Goal: Task Accomplishment & Management: Complete application form

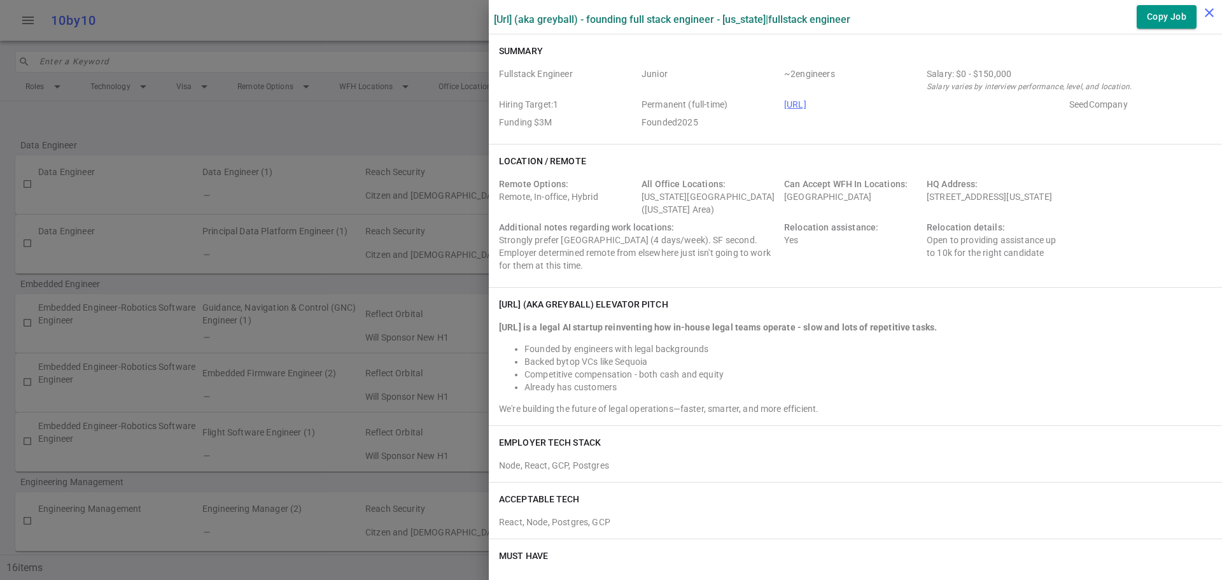
scroll to position [891, 0]
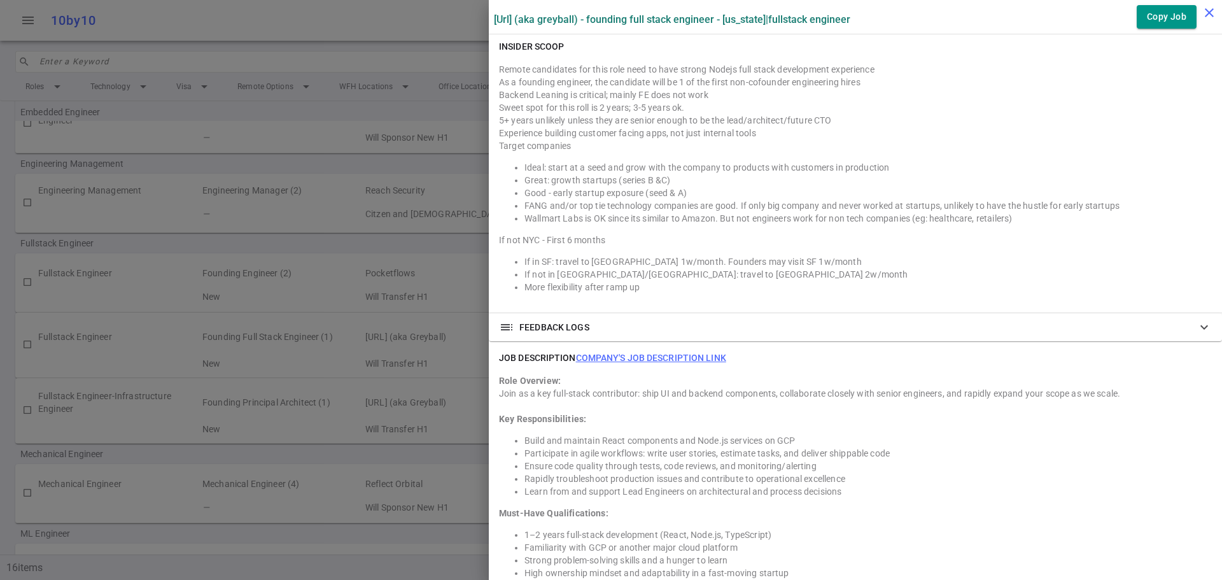
click at [1202, 17] on icon "close" at bounding box center [1209, 12] width 15 height 15
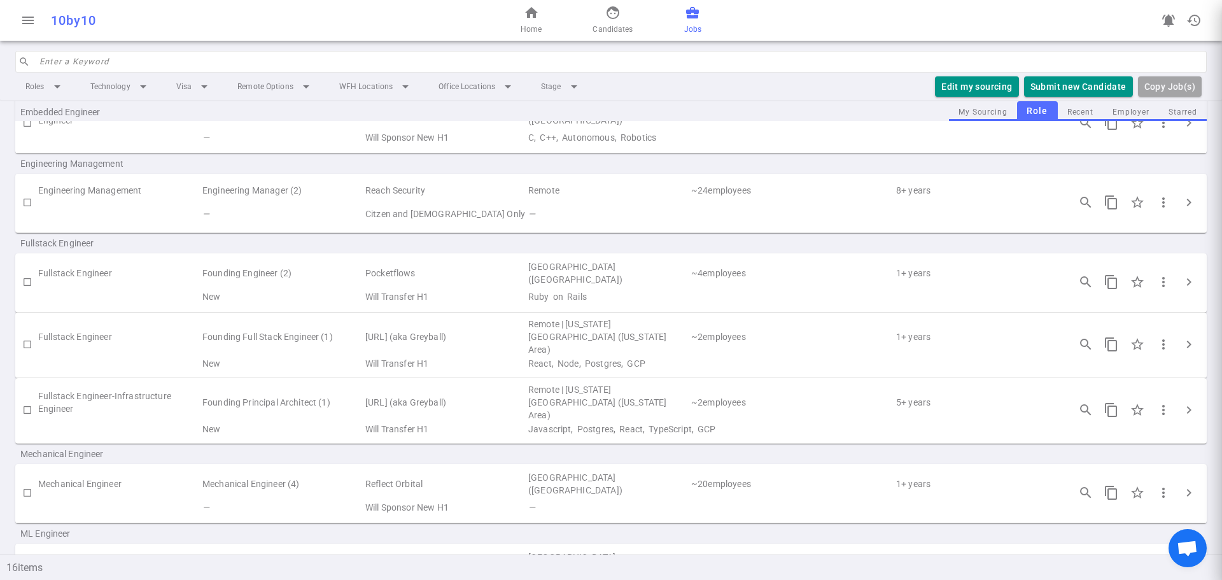
scroll to position [0, 0]
click at [1078, 82] on button "Submit new Candidate" at bounding box center [1078, 86] width 109 height 21
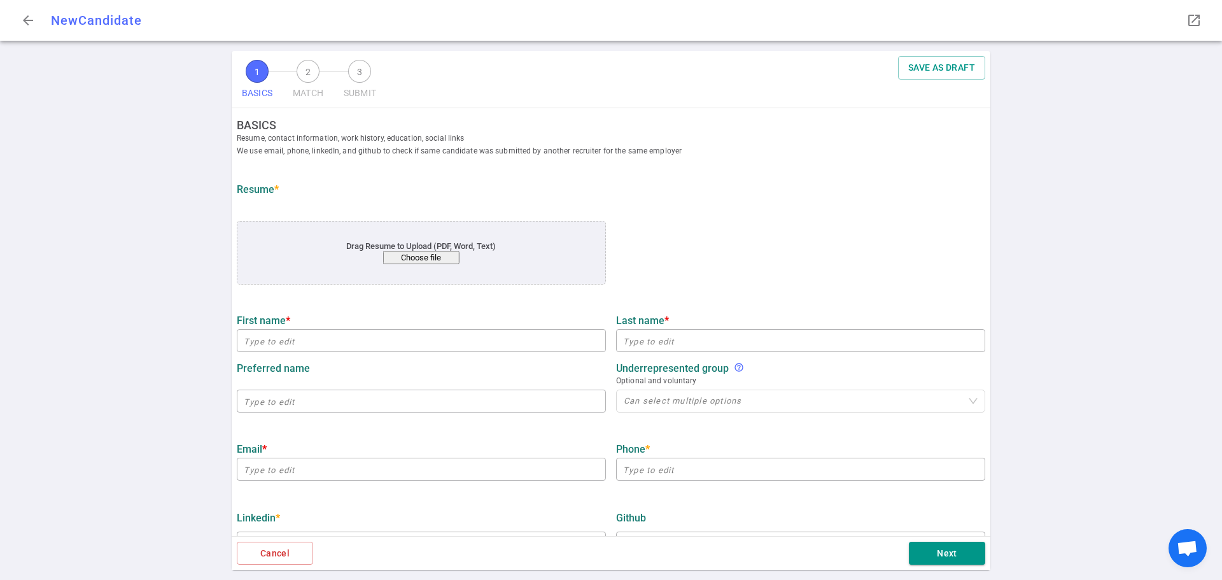
click at [419, 258] on button "Choose file" at bounding box center [421, 257] width 76 height 13
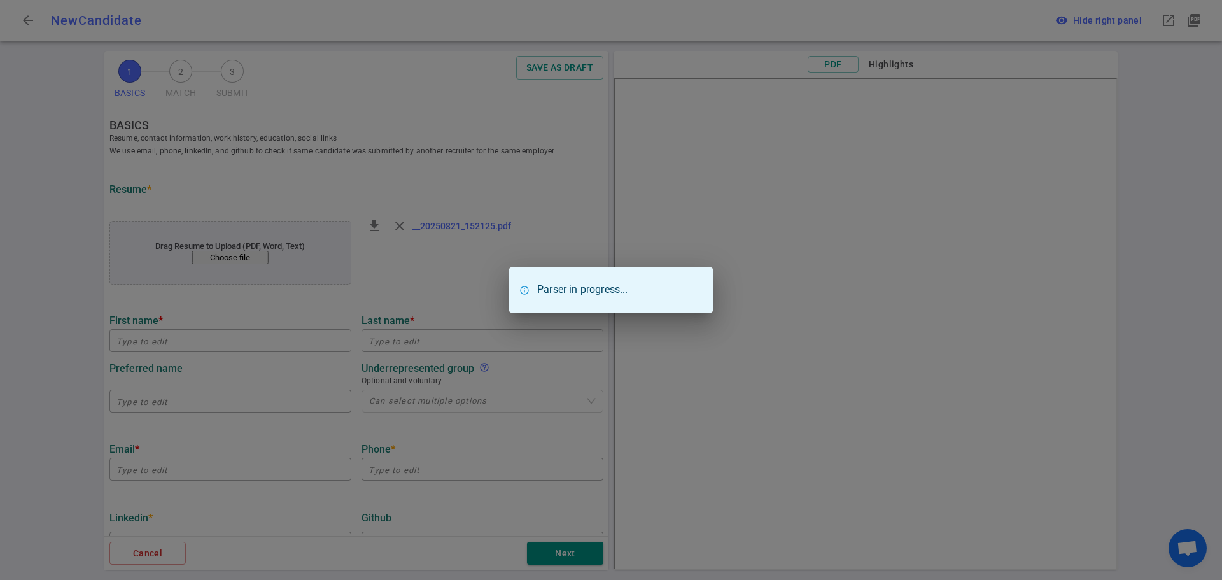
type input "Nathaniel"
type input "Tricarico"
type input "nathanieltricarico@gmail.com"
type textarea "Socket.io,Hog.fish"
type input "Siriusxm"
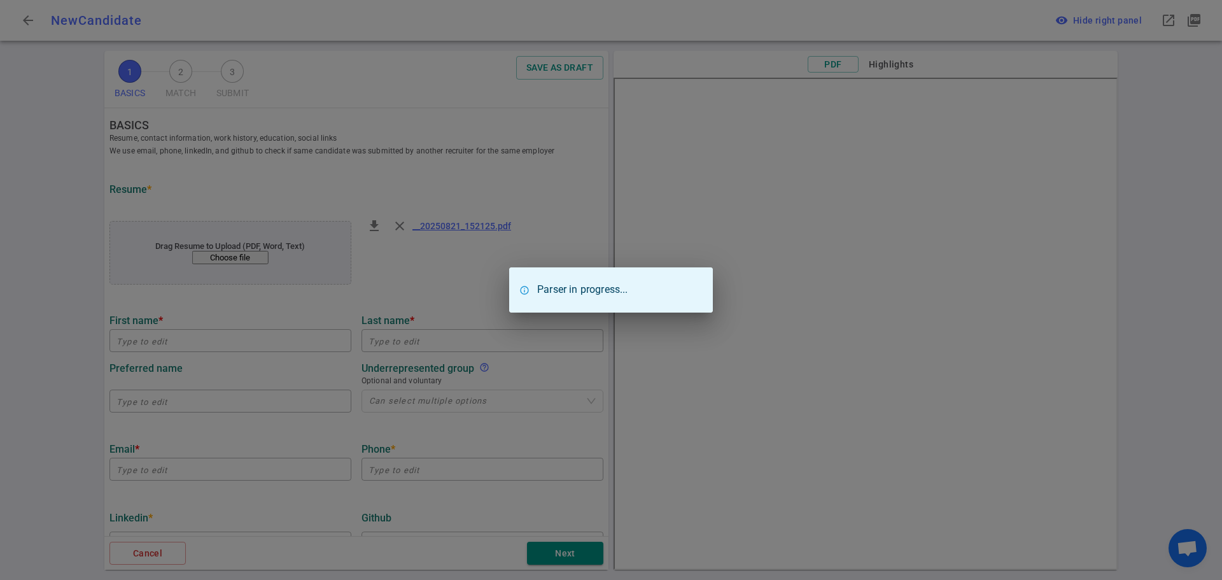
type textarea "Software Engineer III"
type input "6.8"
type input "University Of Pennsylvania"
type input "Computer and Information Technology"
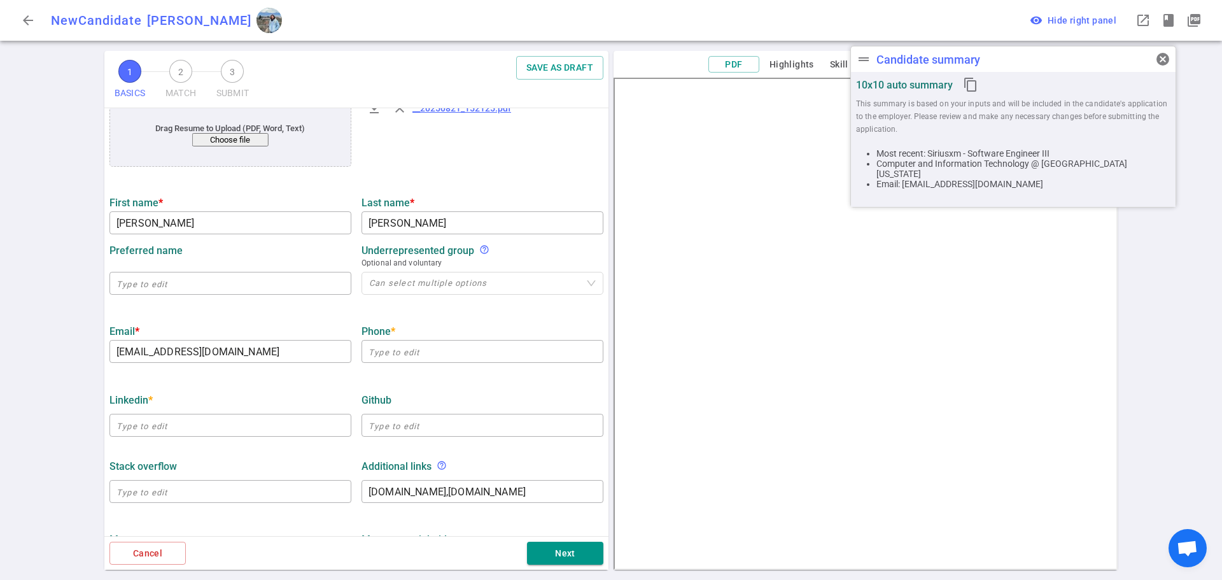
scroll to position [127, 0]
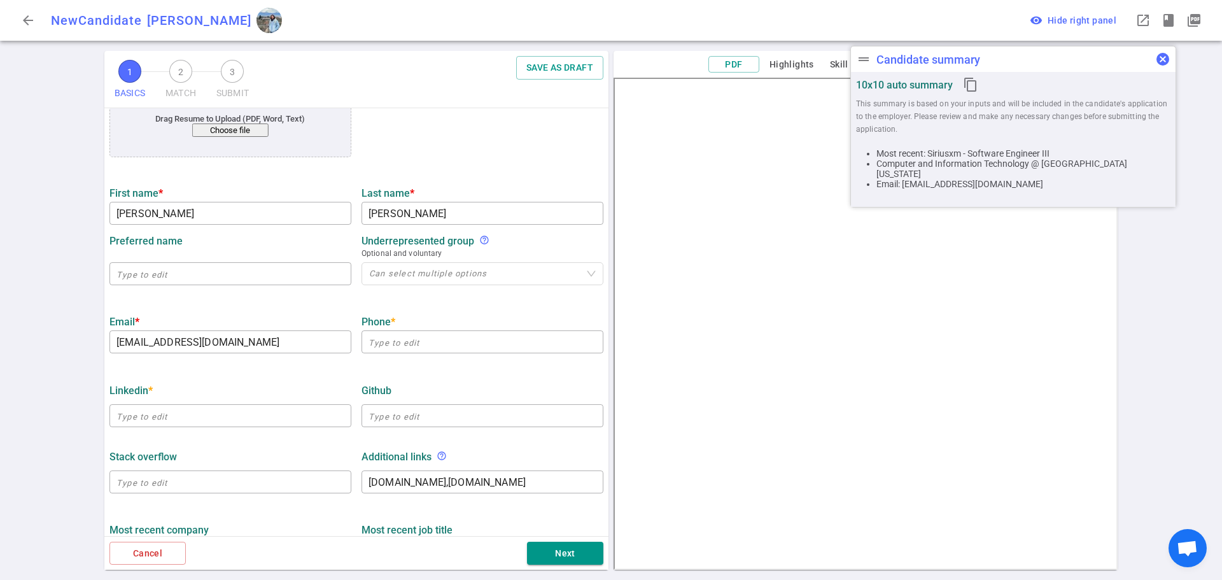
click at [1162, 57] on span "cancel" at bounding box center [1162, 59] width 15 height 15
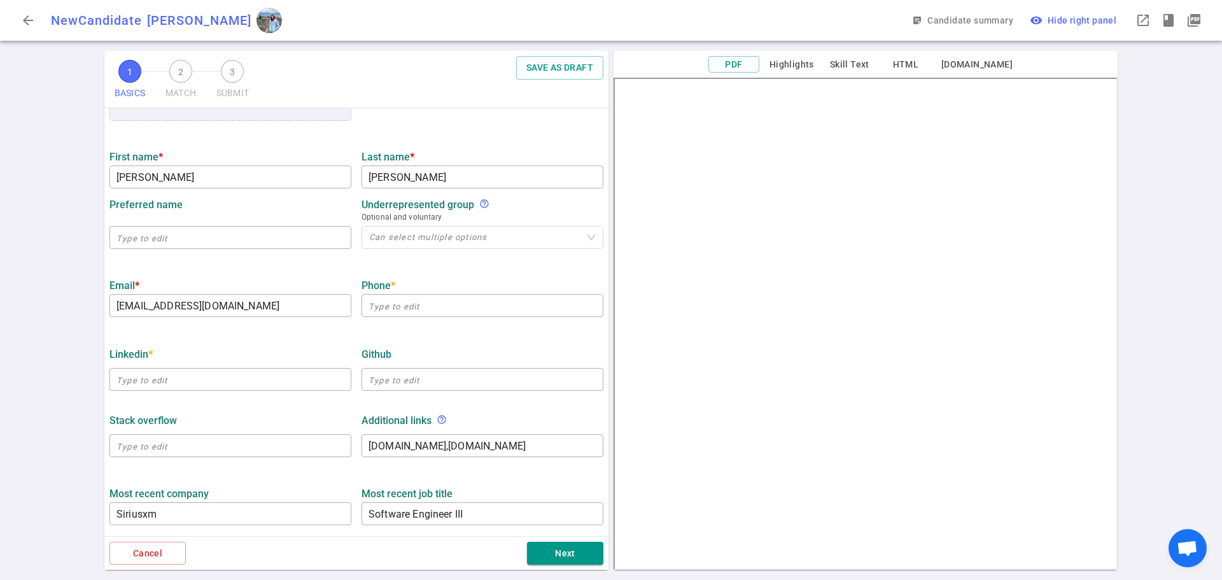
scroll to position [255, 0]
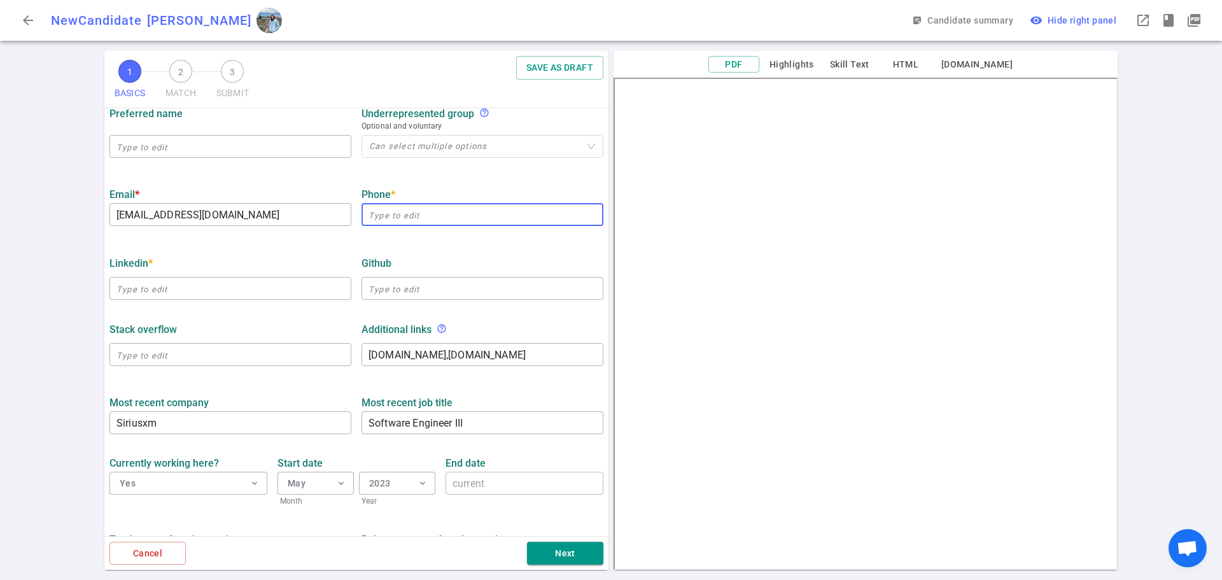
click at [388, 219] on input "text" at bounding box center [483, 214] width 242 height 20
paste input "610-914-2141"
type input "610-914-2141"
click at [185, 290] on input "text" at bounding box center [230, 288] width 242 height 20
paste input "https://www.linkedin.com/in/nathaniel-tricarico/"
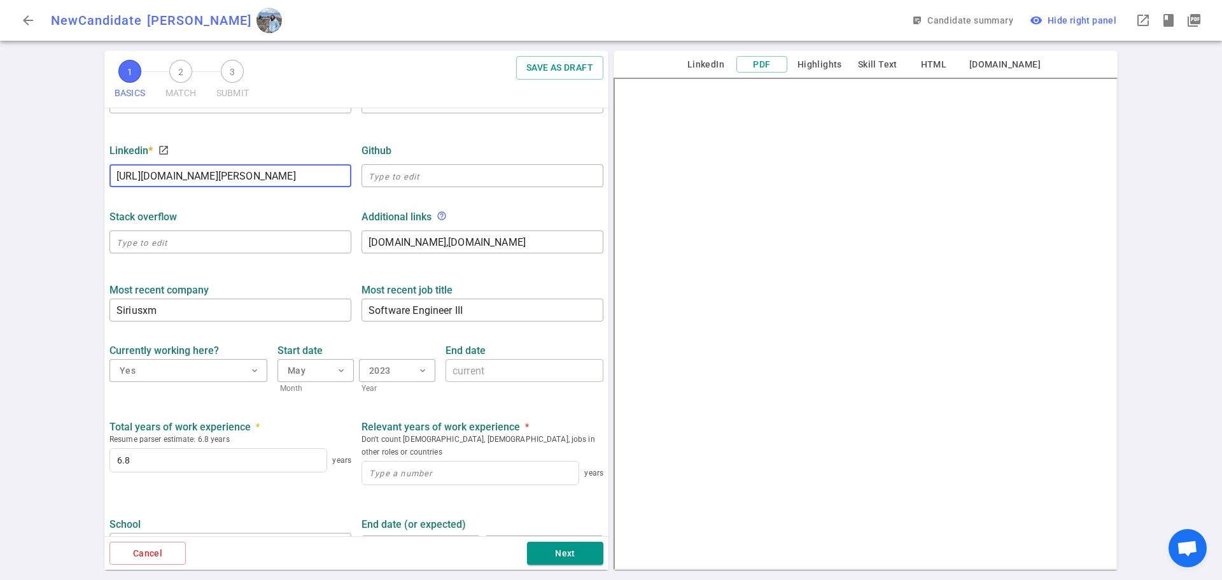
scroll to position [382, 0]
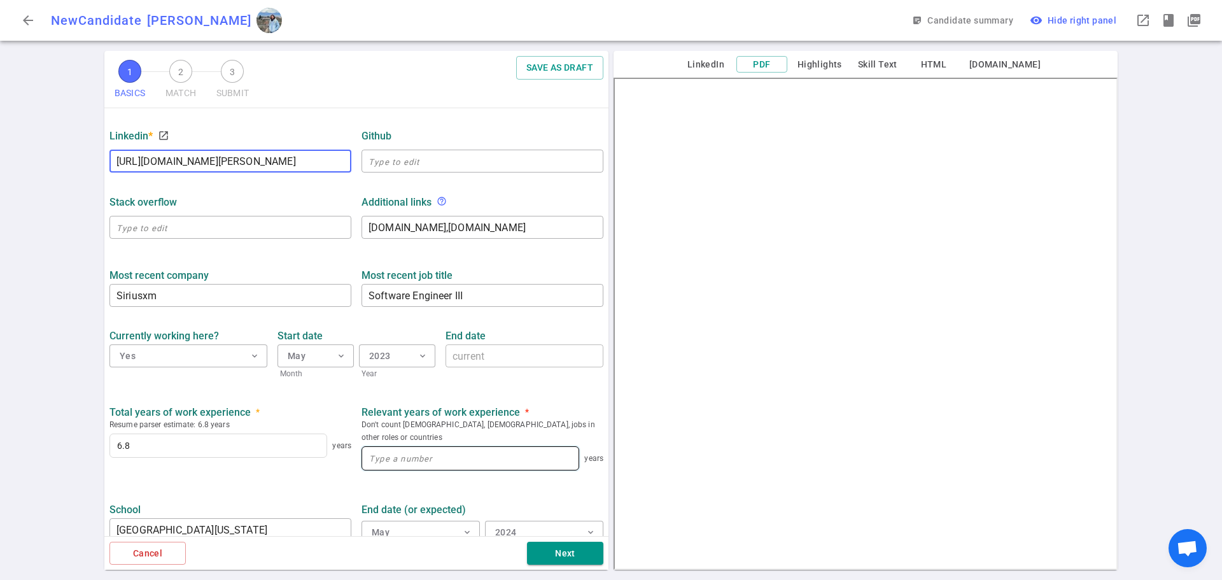
type input "https://www.linkedin.com/in/nathaniel-tricarico"
click at [392, 447] on input at bounding box center [470, 458] width 216 height 23
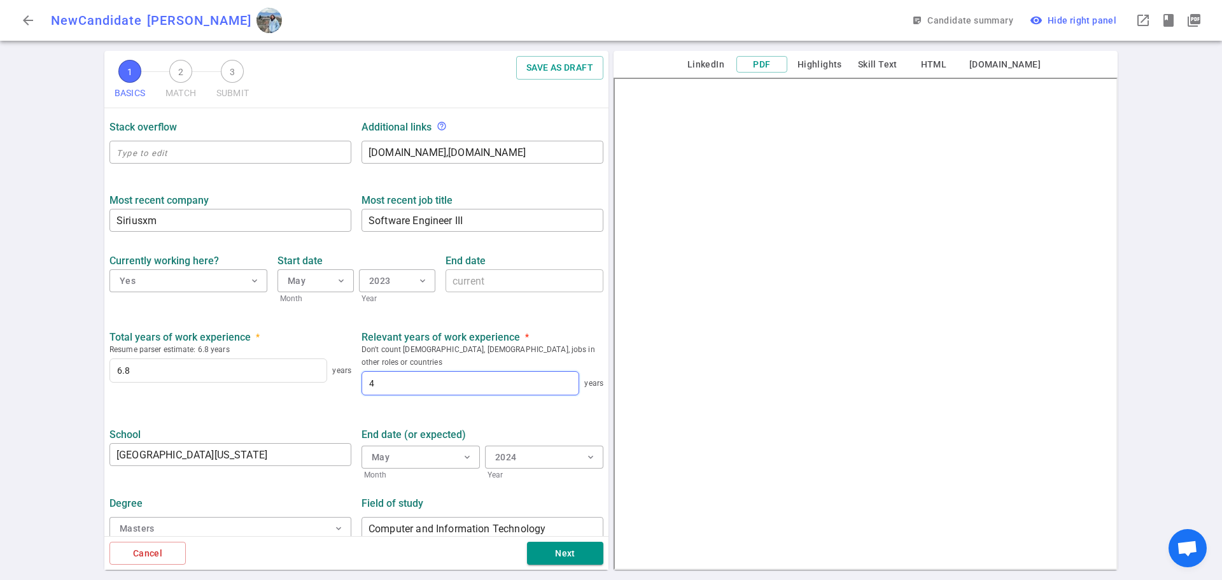
scroll to position [458, 0]
type input "4"
click at [565, 549] on button "Next" at bounding box center [565, 554] width 76 height 24
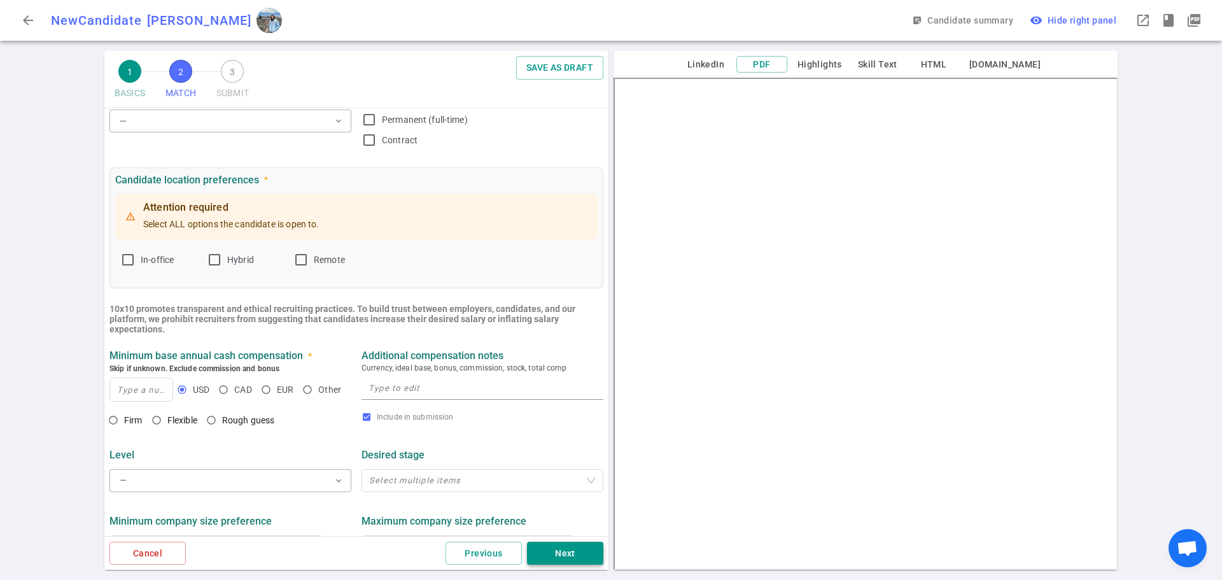
scroll to position [0, 0]
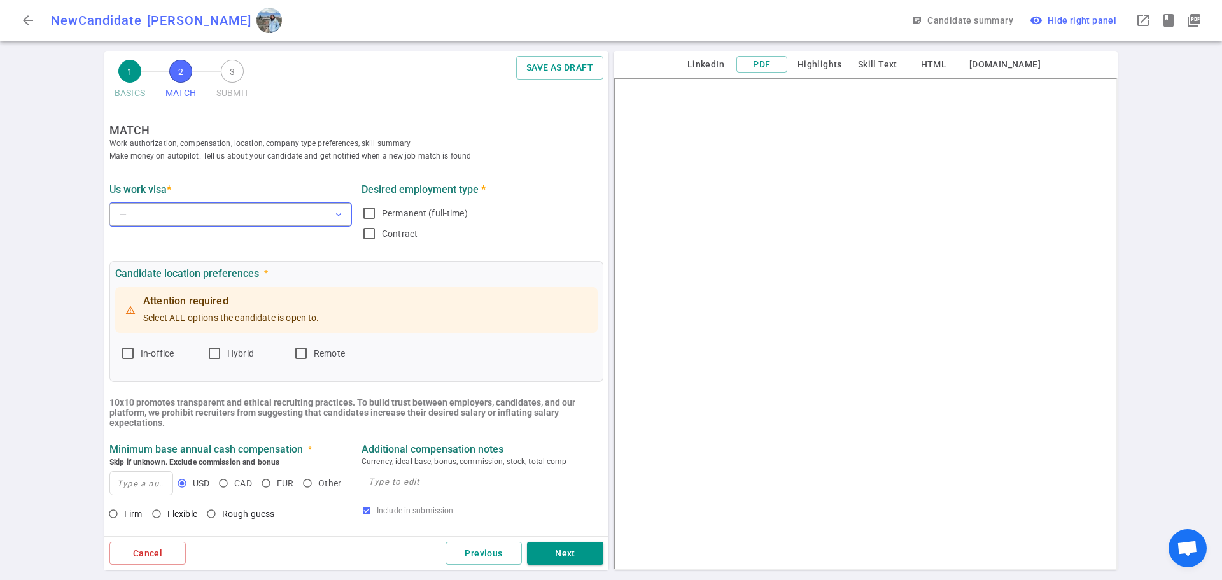
click at [186, 211] on button "— expand_more" at bounding box center [230, 214] width 242 height 23
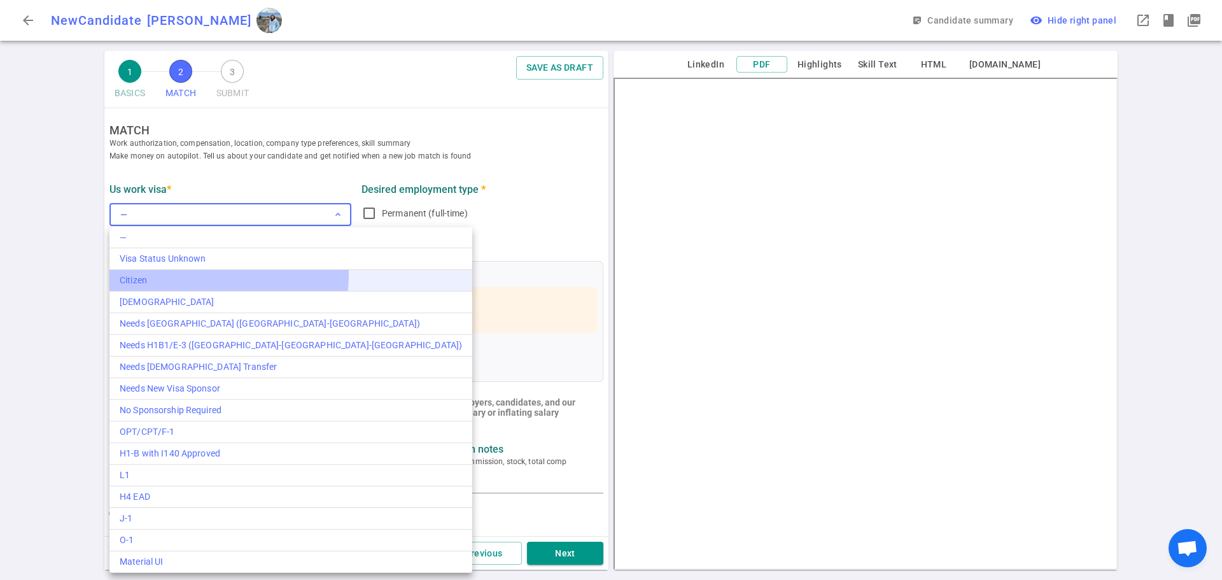
click at [164, 272] on li "Citizen" at bounding box center [290, 281] width 363 height 22
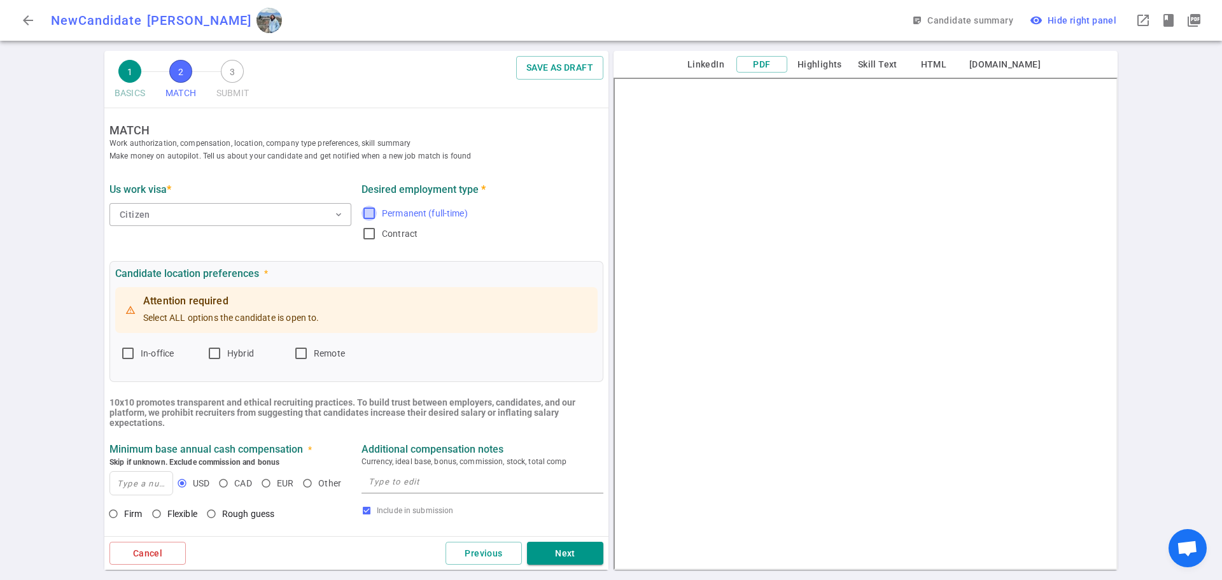
click at [367, 210] on input "Permanent (full-time)" at bounding box center [369, 213] width 15 height 15
checkbox input "true"
click at [299, 357] on input "Remote" at bounding box center [300, 353] width 15 height 15
checkbox input "true"
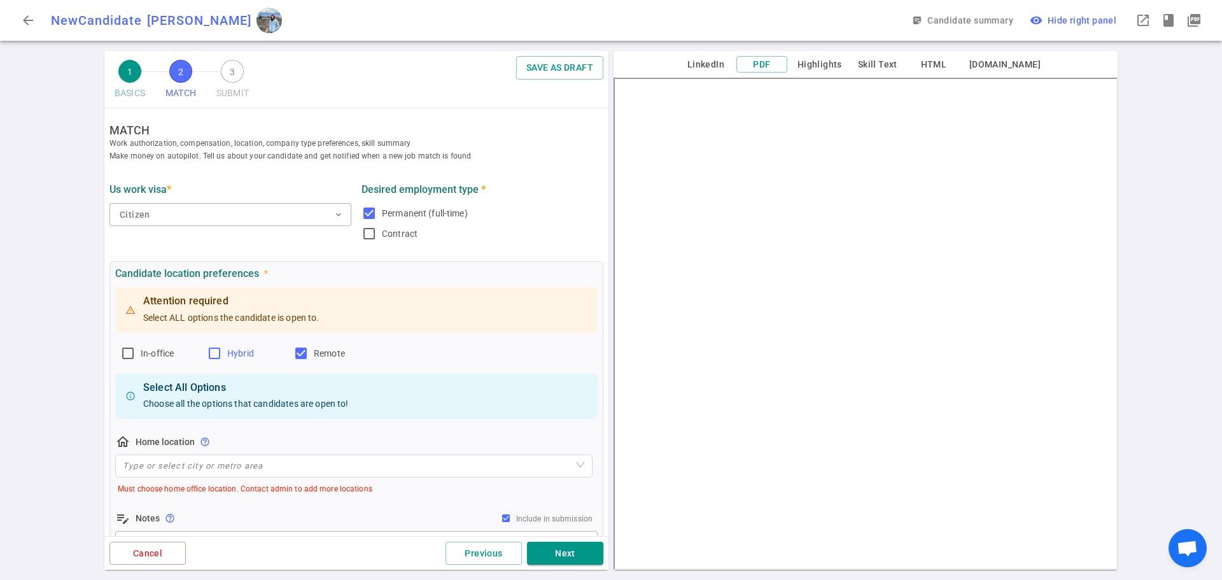
click at [213, 355] on input "Hybrid" at bounding box center [214, 353] width 15 height 15
checkbox input "true"
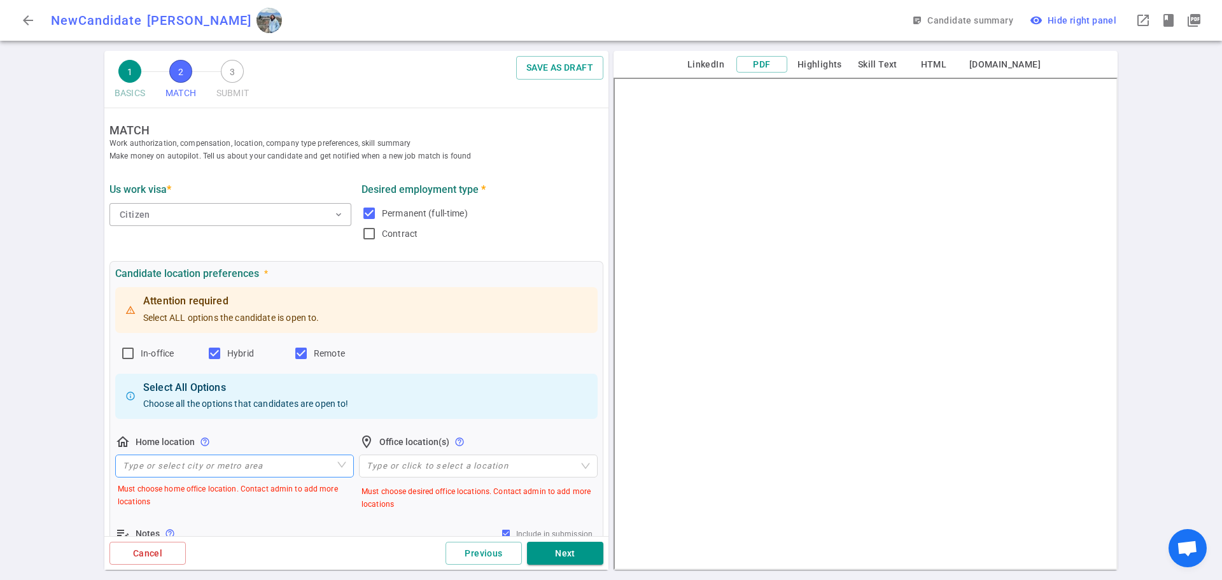
click at [221, 468] on input "search" at bounding box center [234, 466] width 223 height 22
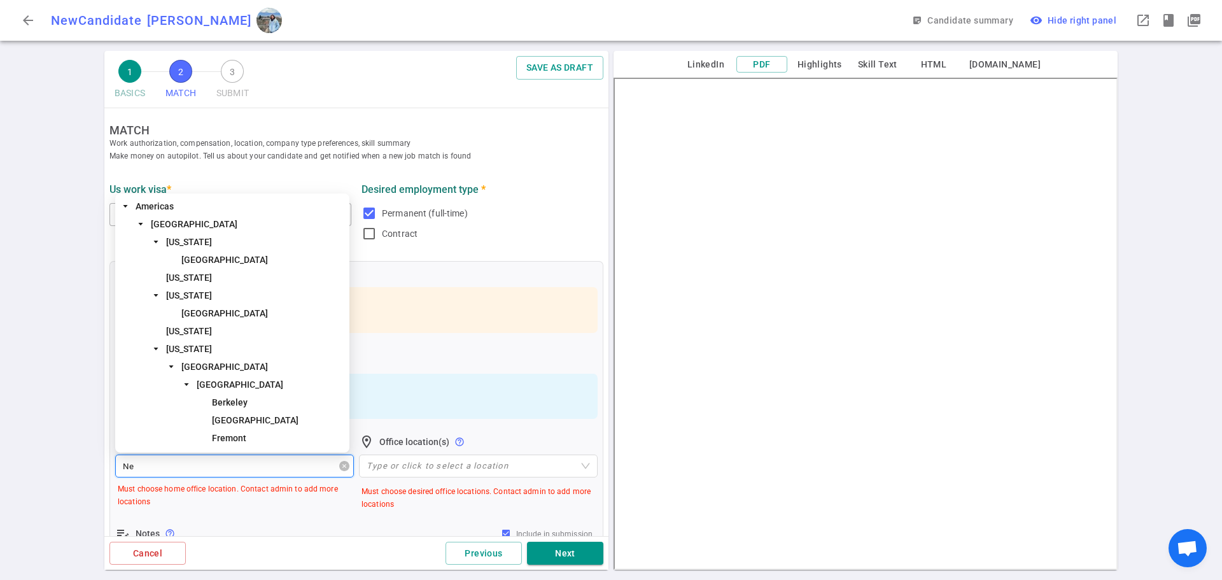
type input "New"
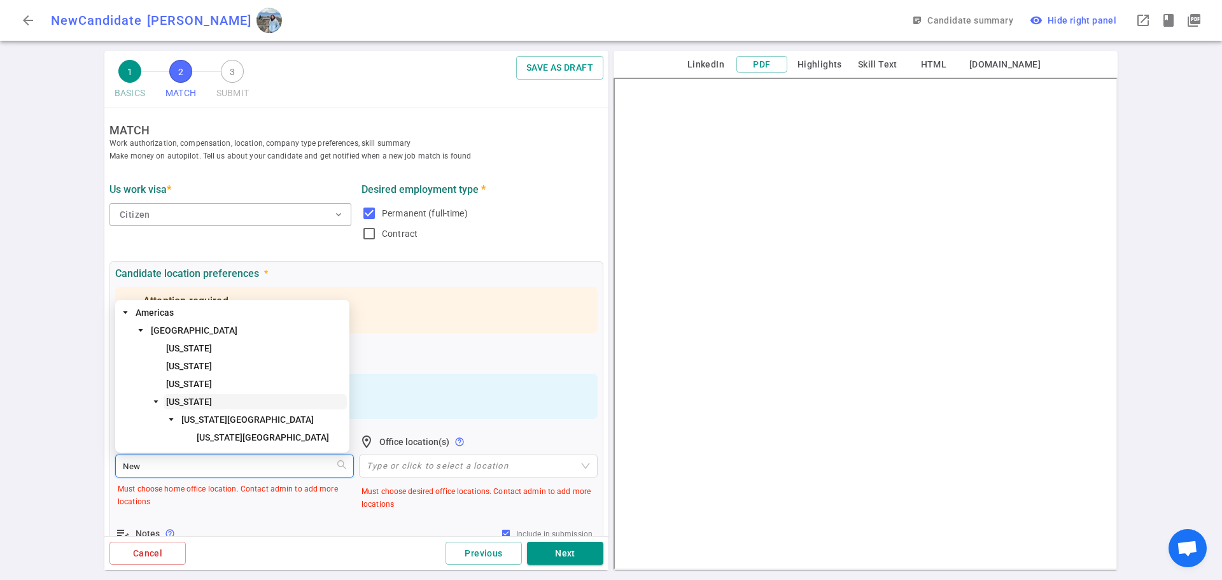
click at [193, 402] on span "New York" at bounding box center [189, 402] width 46 height 10
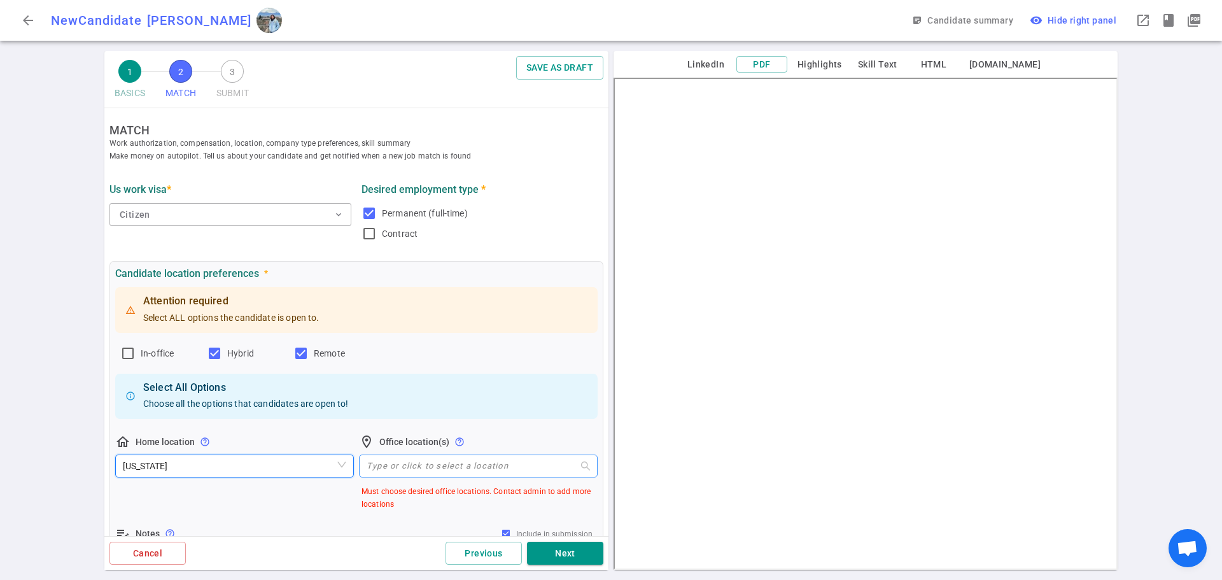
click at [370, 461] on div at bounding box center [472, 466] width 220 height 10
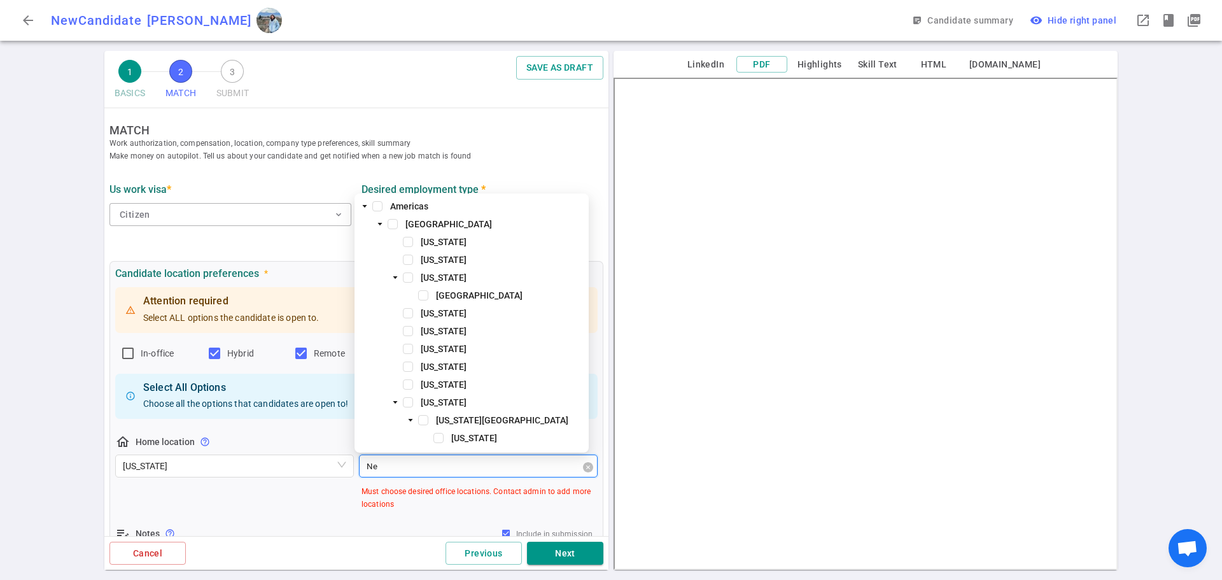
type input "New"
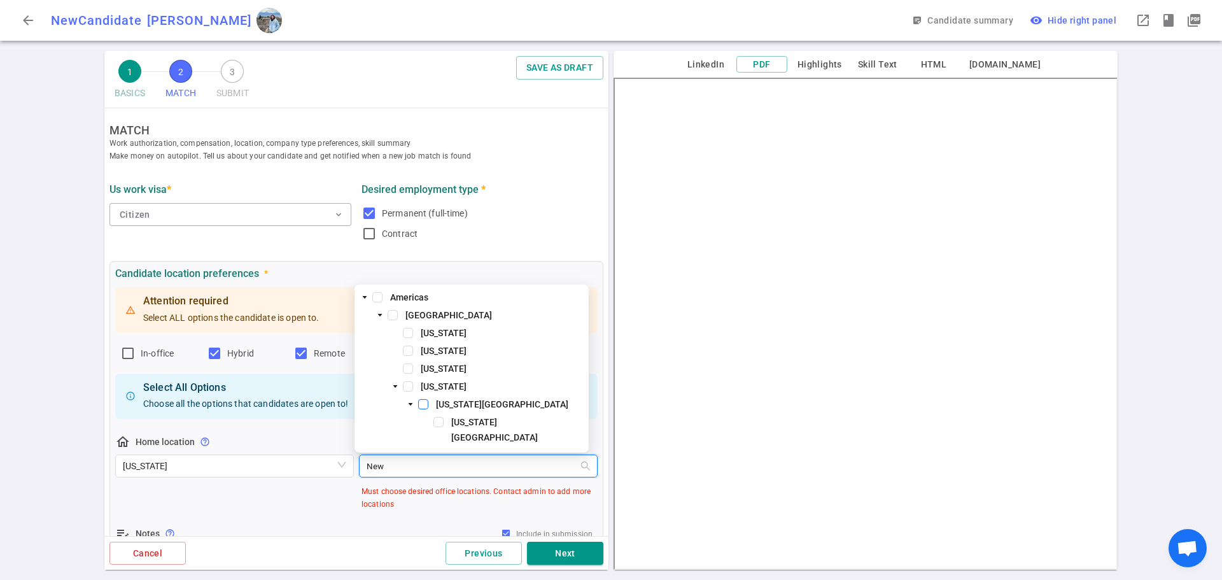
click at [427, 409] on span at bounding box center [423, 404] width 10 height 10
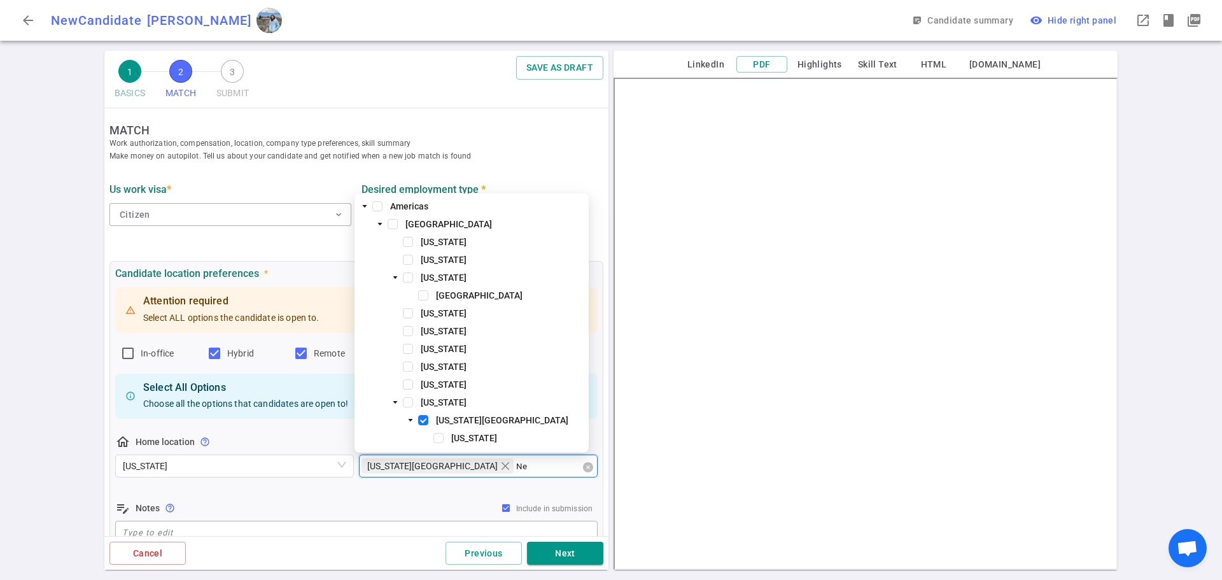
type input "New"
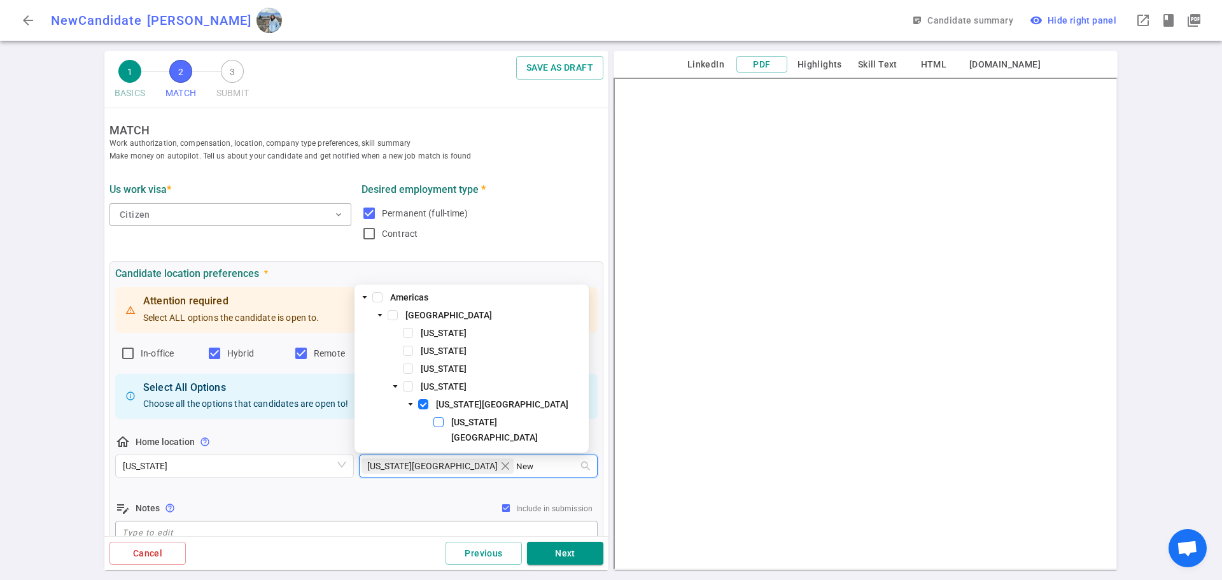
click at [437, 427] on span at bounding box center [438, 422] width 10 height 10
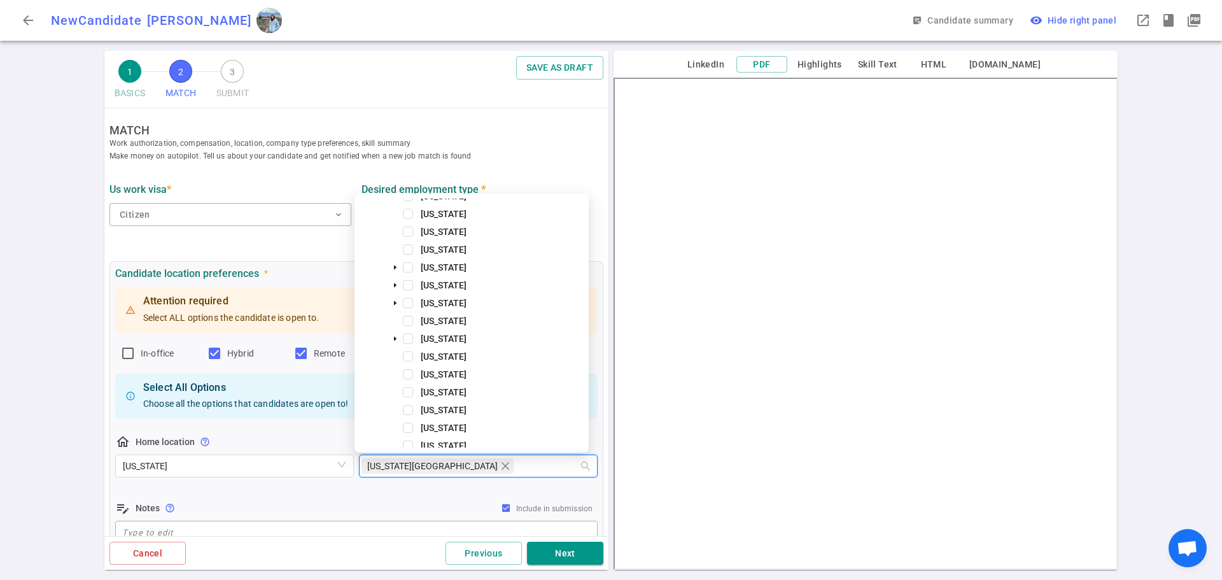
scroll to position [636, 0]
click at [392, 333] on icon "caret-down" at bounding box center [395, 336] width 6 height 6
click at [408, 507] on div "edit_note Notes help_outline Include in submission" at bounding box center [356, 507] width 482 height 15
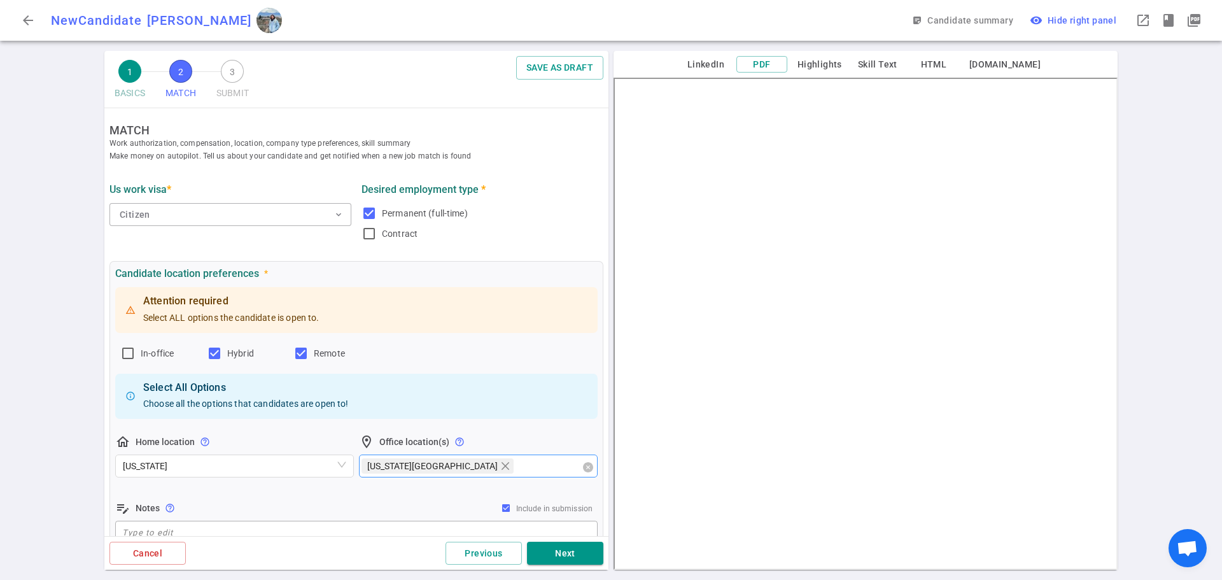
click at [474, 463] on div "New York Area" at bounding box center [472, 466] width 220 height 18
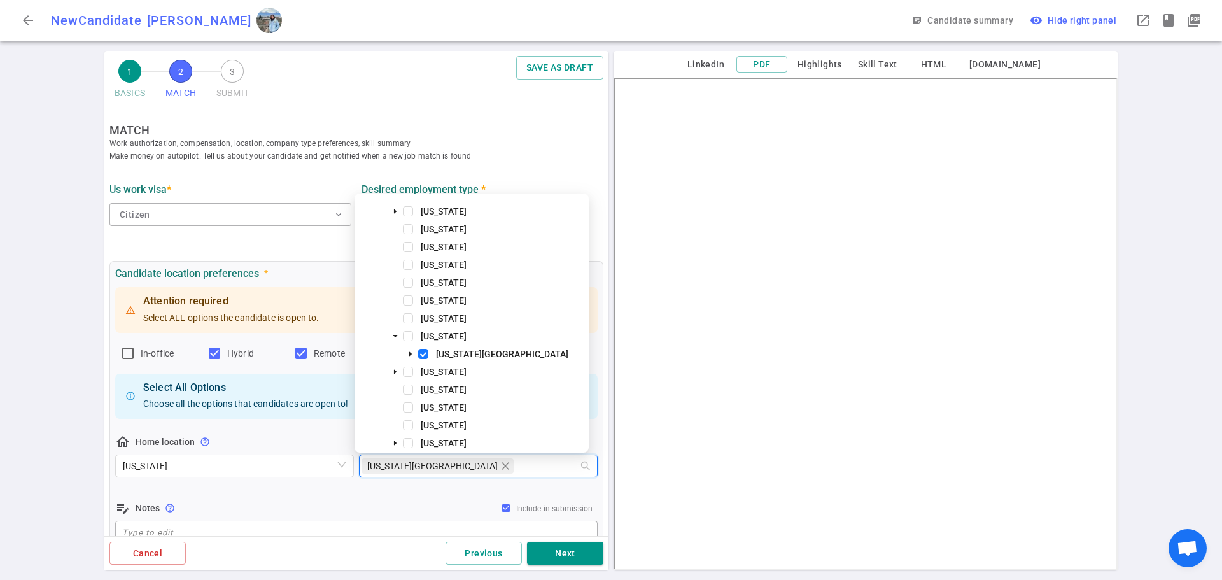
click at [349, 501] on div "edit_note Notes help_outline Include in submission" at bounding box center [356, 507] width 482 height 15
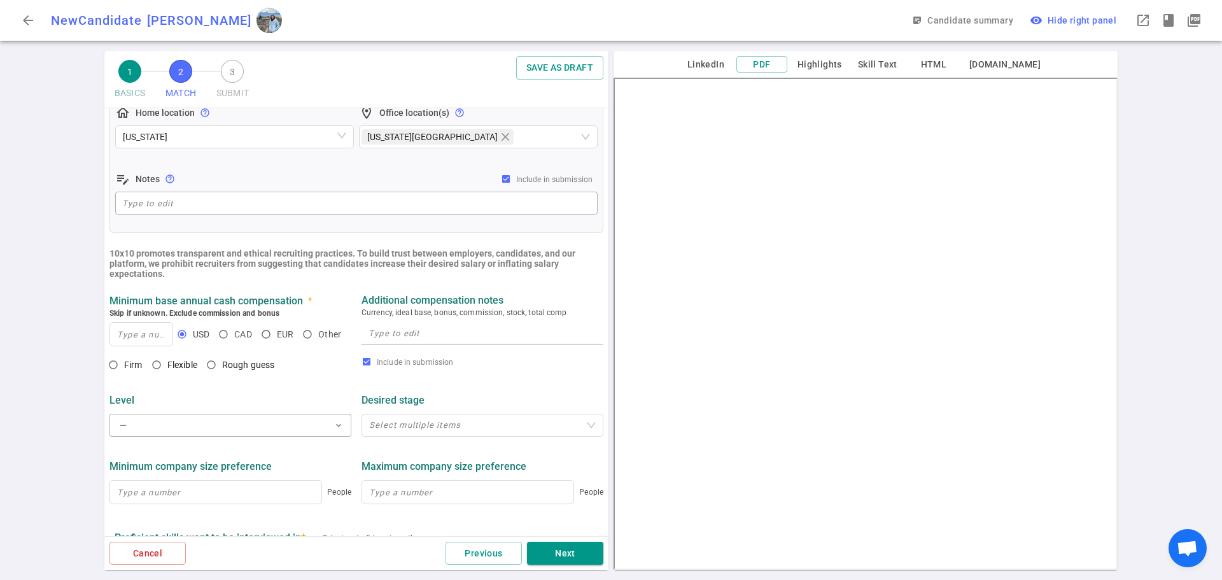
scroll to position [446, 0]
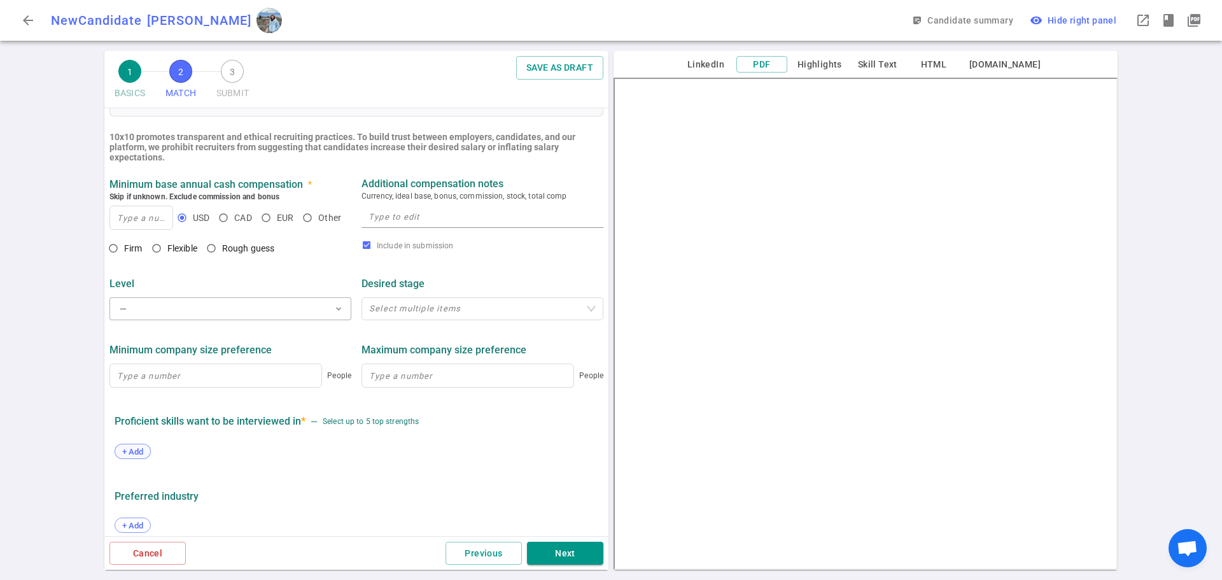
click at [136, 452] on span "+ Add" at bounding box center [133, 452] width 30 height 10
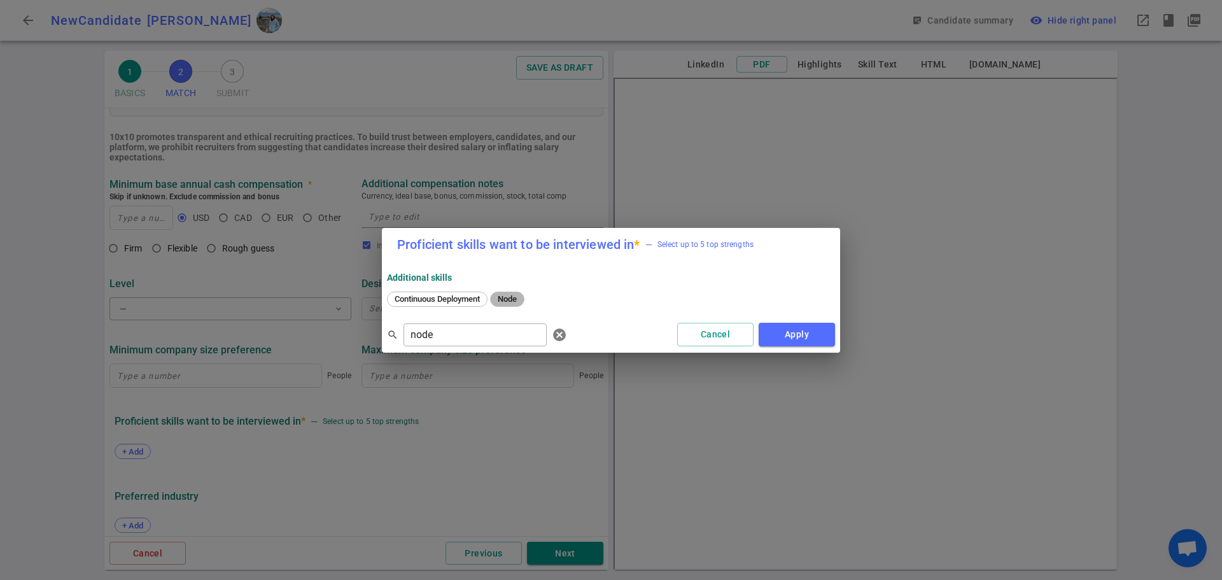
click at [509, 297] on span "Node" at bounding box center [507, 299] width 28 height 10
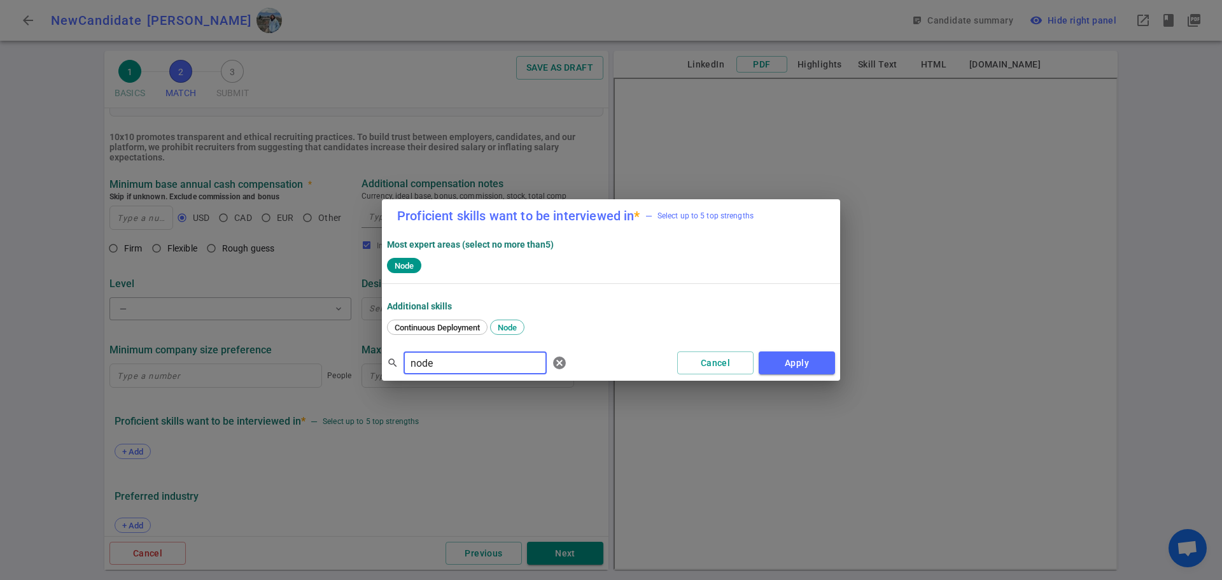
drag, startPoint x: 454, startPoint y: 363, endPoint x: 370, endPoint y: 367, distance: 84.7
click at [369, 365] on div "Proficient skills want to be interviewed in * — Select up to 5 top strengths Mo…" at bounding box center [611, 290] width 1222 height 580
click at [446, 329] on span "React" at bounding box center [447, 328] width 30 height 10
drag, startPoint x: 428, startPoint y: 367, endPoint x: 376, endPoint y: 363, distance: 51.7
click at [376, 363] on div "Proficient skills want to be interviewed in * — Select up to 5 top strengths Mo…" at bounding box center [611, 290] width 1222 height 580
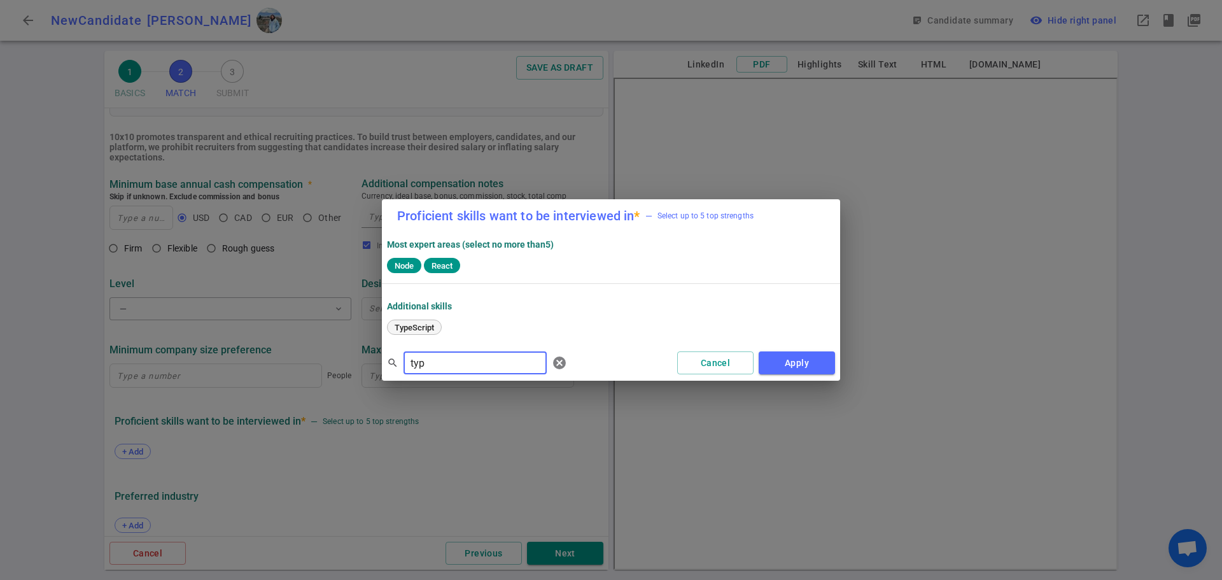
click at [421, 324] on span "TypeScript" at bounding box center [414, 328] width 48 height 10
drag, startPoint x: 435, startPoint y: 355, endPoint x: 343, endPoint y: 336, distance: 93.5
click at [343, 336] on div "Proficient skills want to be interviewed in * — Select up to 5 top strengths Mo…" at bounding box center [611, 290] width 1222 height 580
click at [458, 326] on span "Postgres" at bounding box center [459, 328] width 42 height 10
drag, startPoint x: 454, startPoint y: 367, endPoint x: 355, endPoint y: 353, distance: 100.3
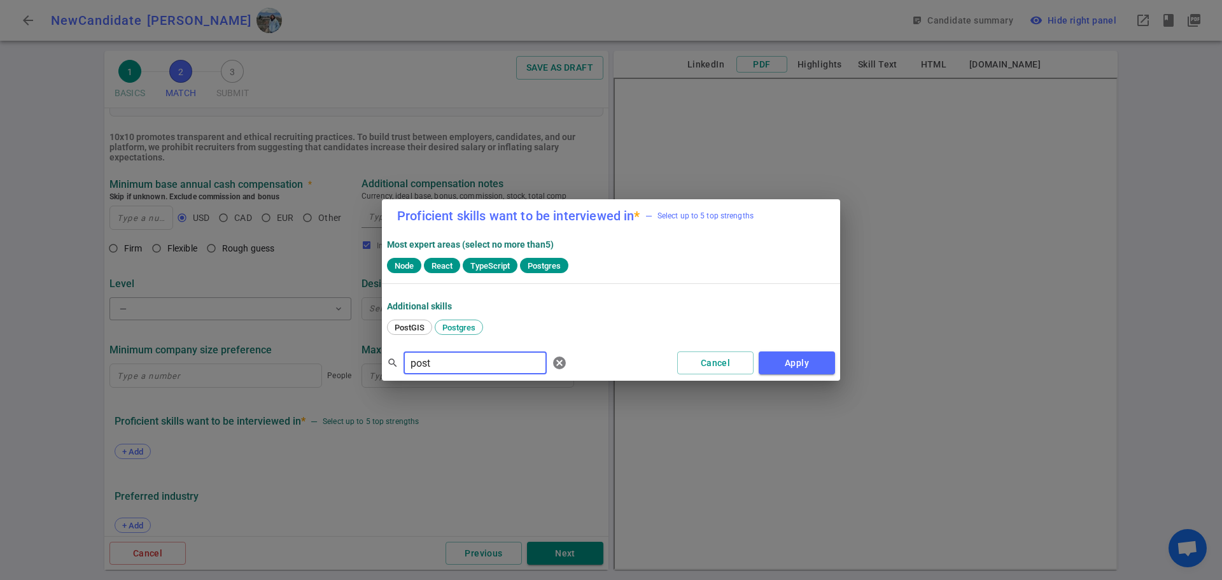
click at [356, 353] on div "Proficient skills want to be interviewed in * — Select up to 5 top strengths Mo…" at bounding box center [611, 290] width 1222 height 580
type input "AWS"
click at [398, 330] on span "AWS" at bounding box center [403, 328] width 27 height 10
click at [812, 367] on button "Apply" at bounding box center [797, 363] width 76 height 24
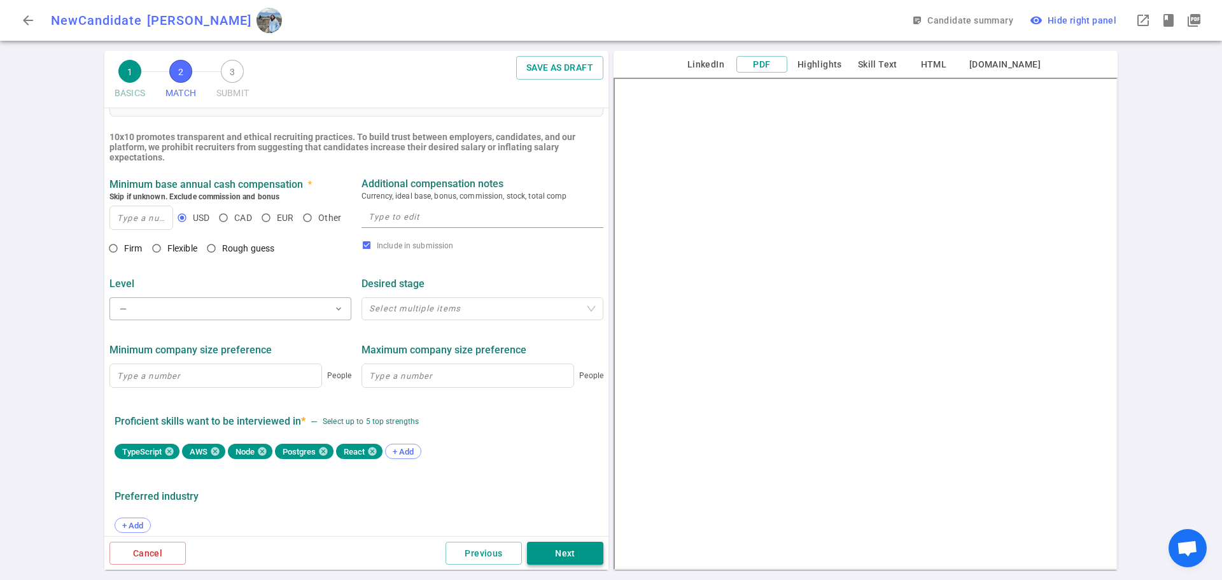
click at [567, 554] on button "Next" at bounding box center [565, 554] width 76 height 24
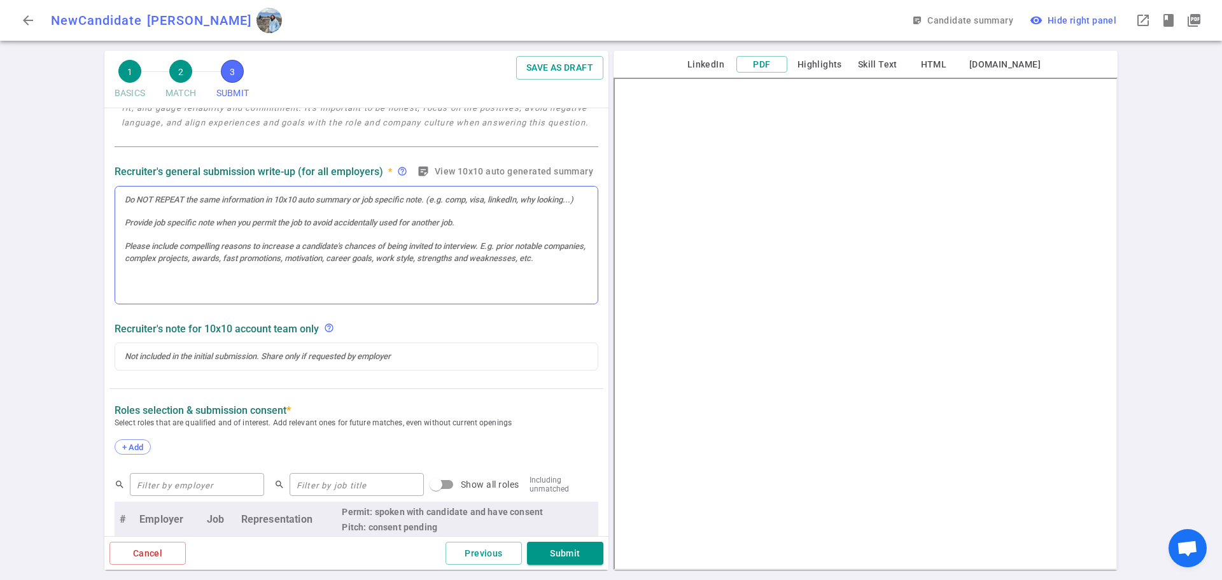
scroll to position [191, 0]
click at [132, 450] on span "+ Add" at bounding box center [133, 447] width 30 height 10
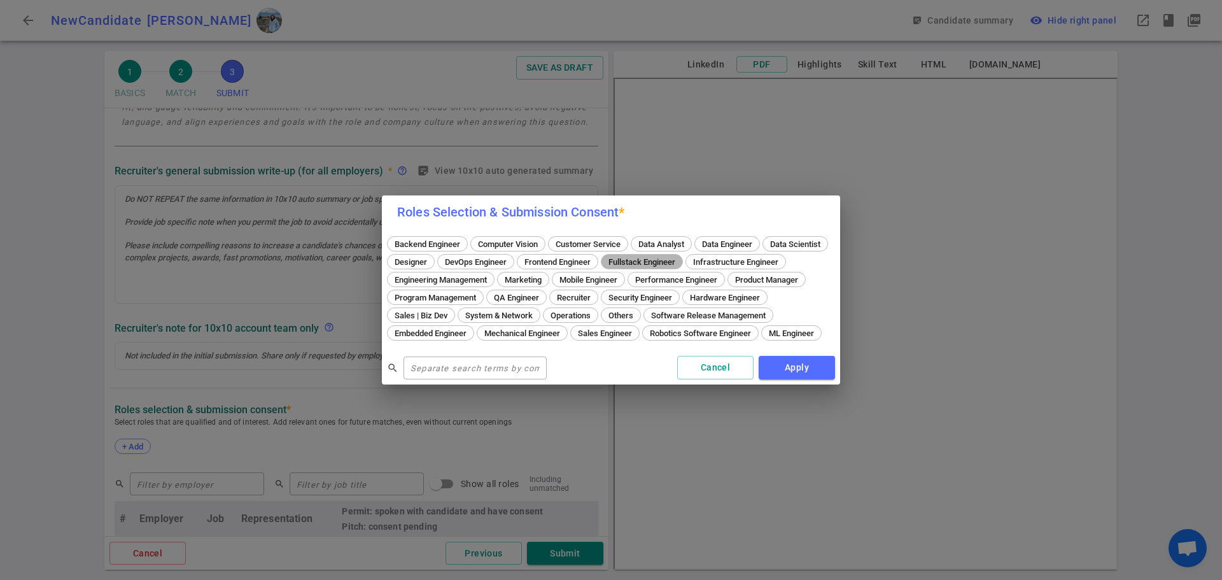
click at [680, 257] on span "Fullstack Engineer" at bounding box center [642, 262] width 76 height 10
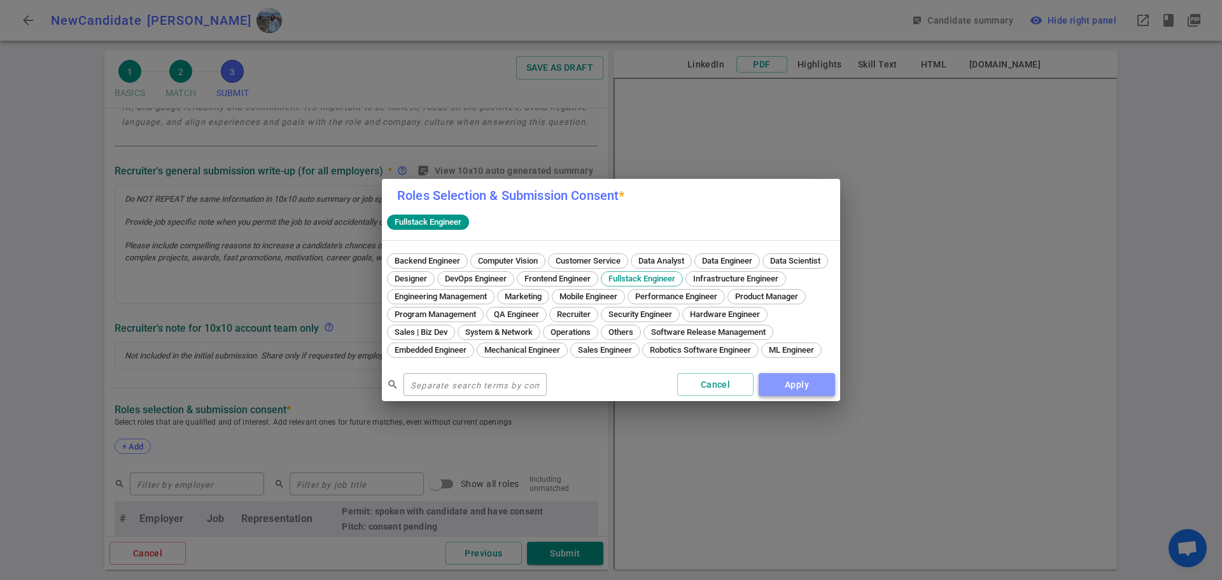
click at [777, 392] on button "Apply" at bounding box center [797, 385] width 76 height 24
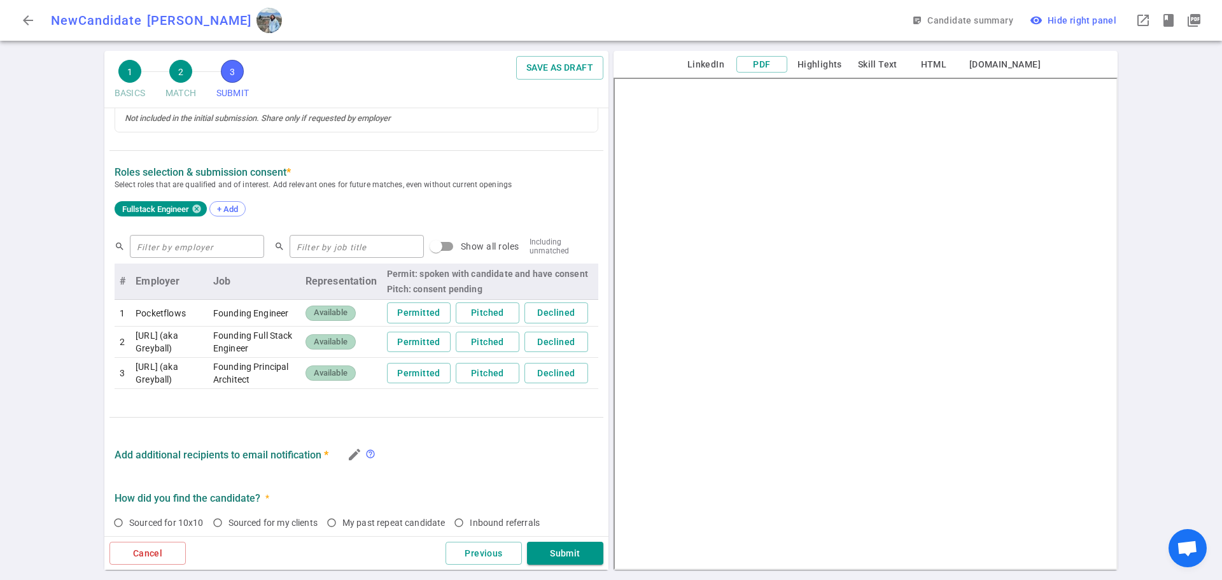
scroll to position [446, 0]
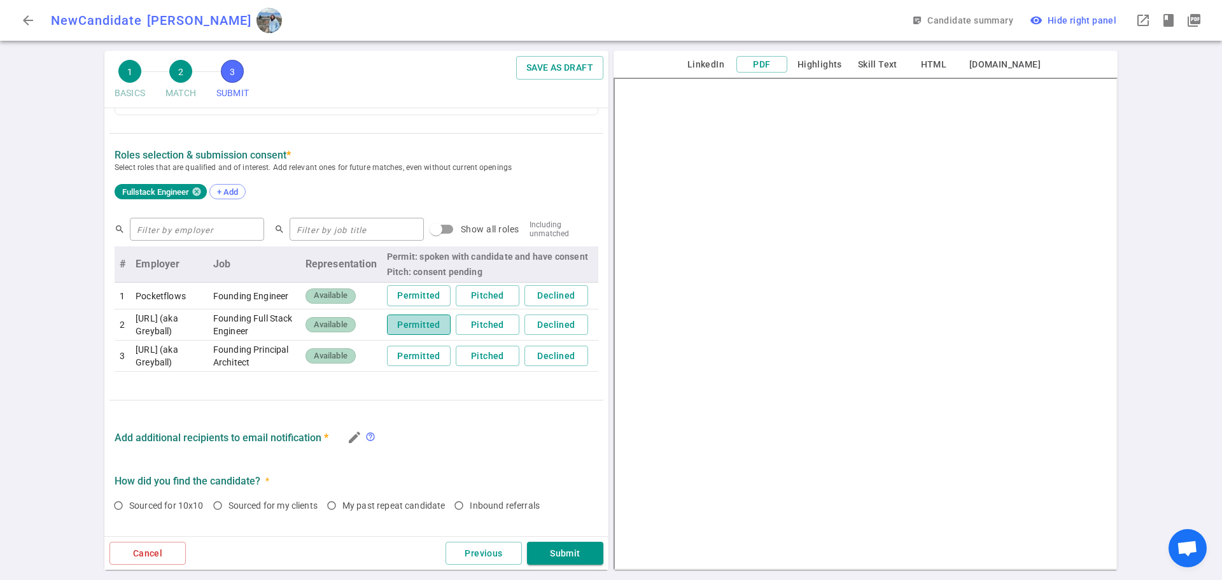
click at [398, 333] on button "Permitted" at bounding box center [419, 324] width 64 height 21
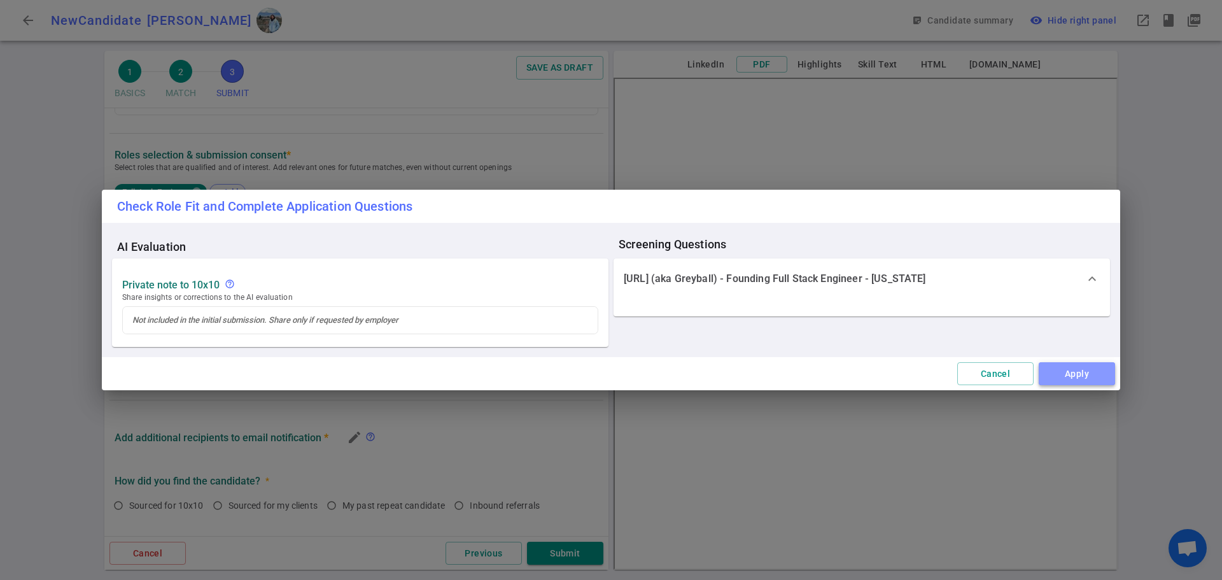
click at [1062, 369] on button "Apply" at bounding box center [1077, 374] width 76 height 24
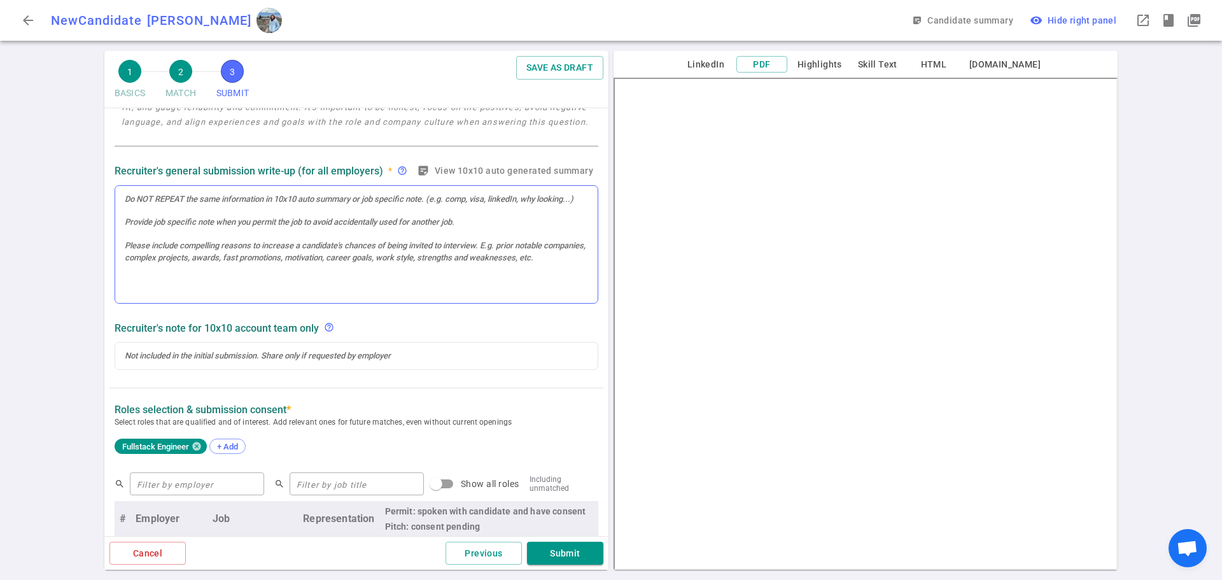
scroll to position [127, 0]
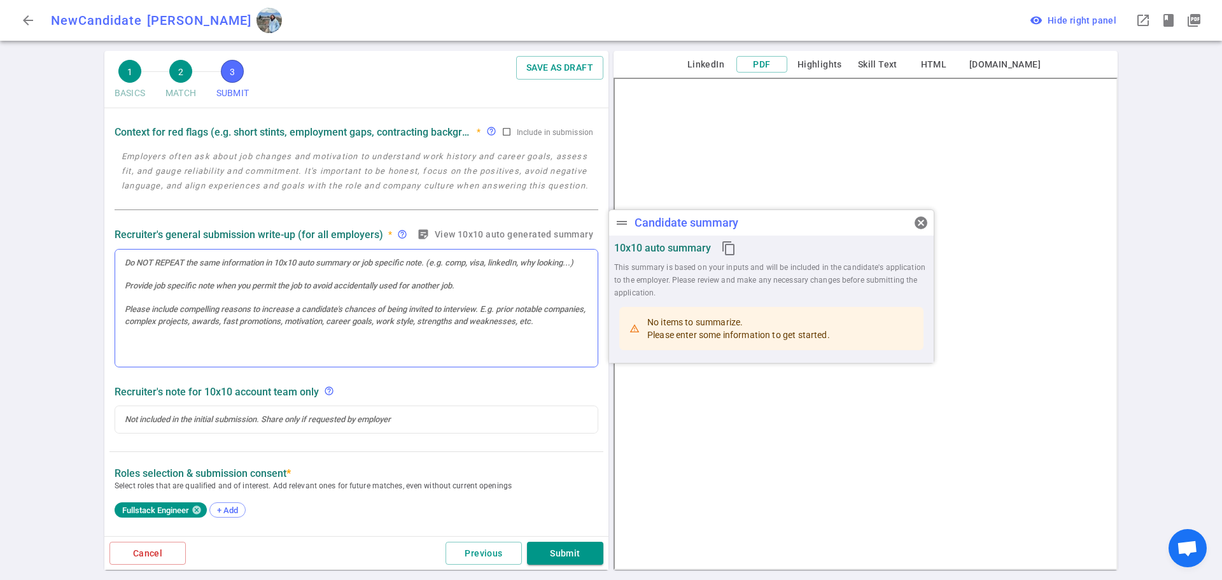
click at [167, 298] on div at bounding box center [356, 309] width 482 height 118
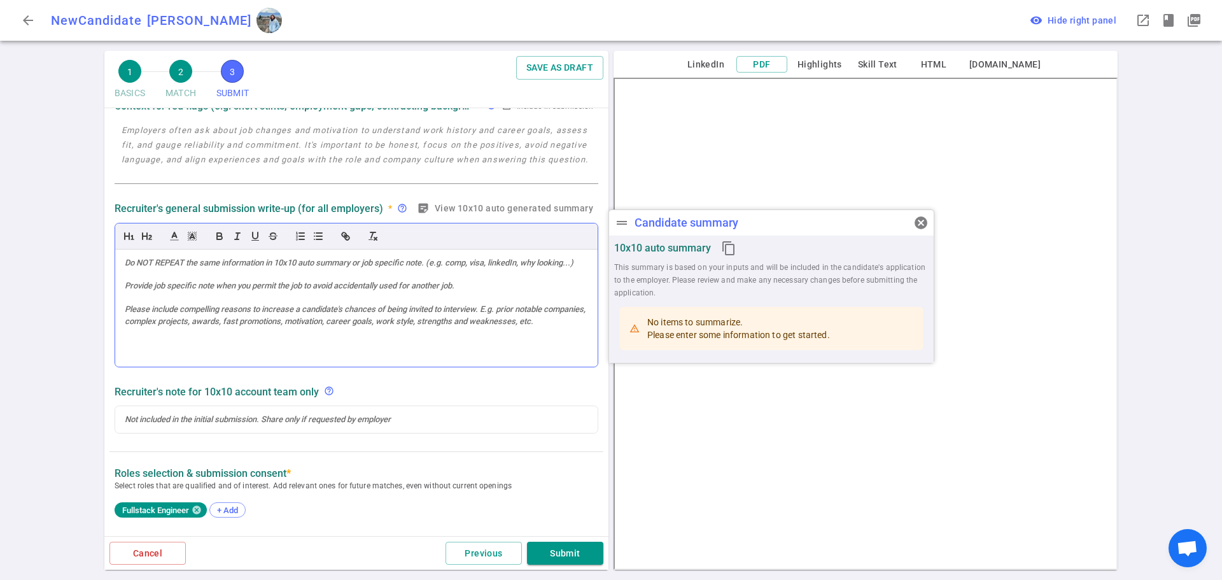
scroll to position [299, 0]
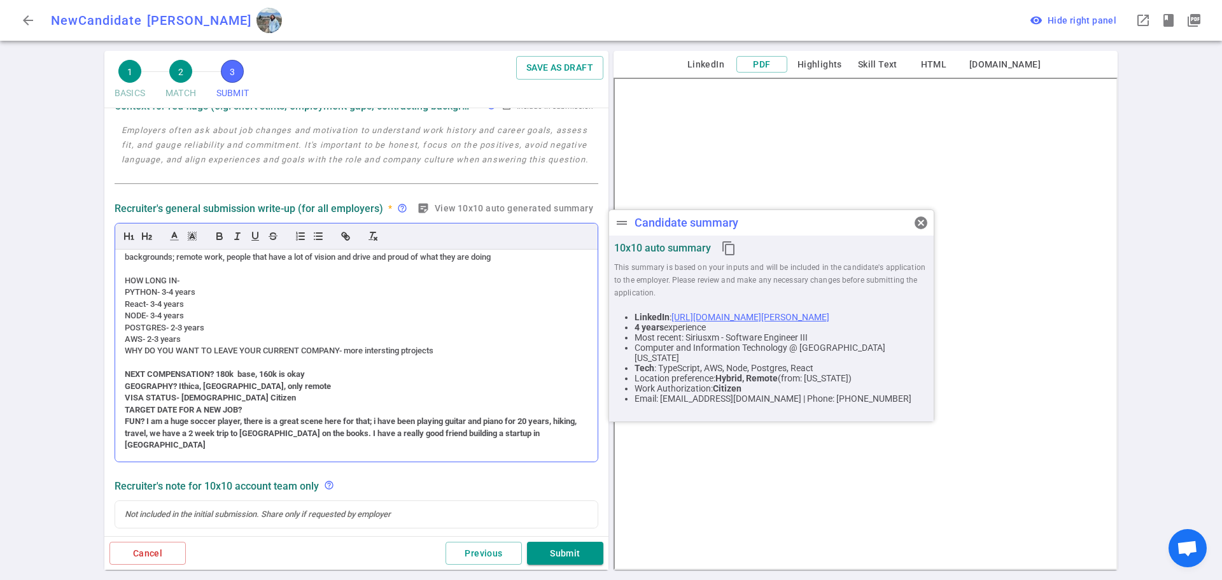
click at [188, 391] on strong "GEOGRAPHY? Ithica, NYC, only remote" at bounding box center [228, 386] width 206 height 10
click at [386, 356] on div "WHY DO YOU WANT TO LEAVE YOUR CURRENT COMPANY- more intersting ptrojects" at bounding box center [356, 350] width 463 height 11
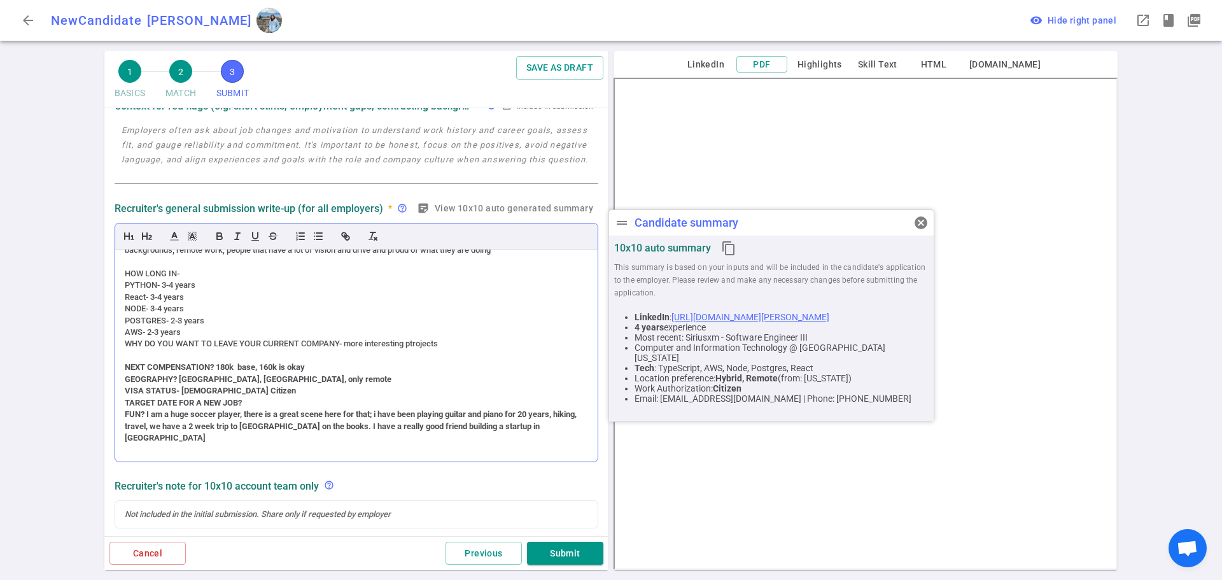
scroll to position [308, 0]
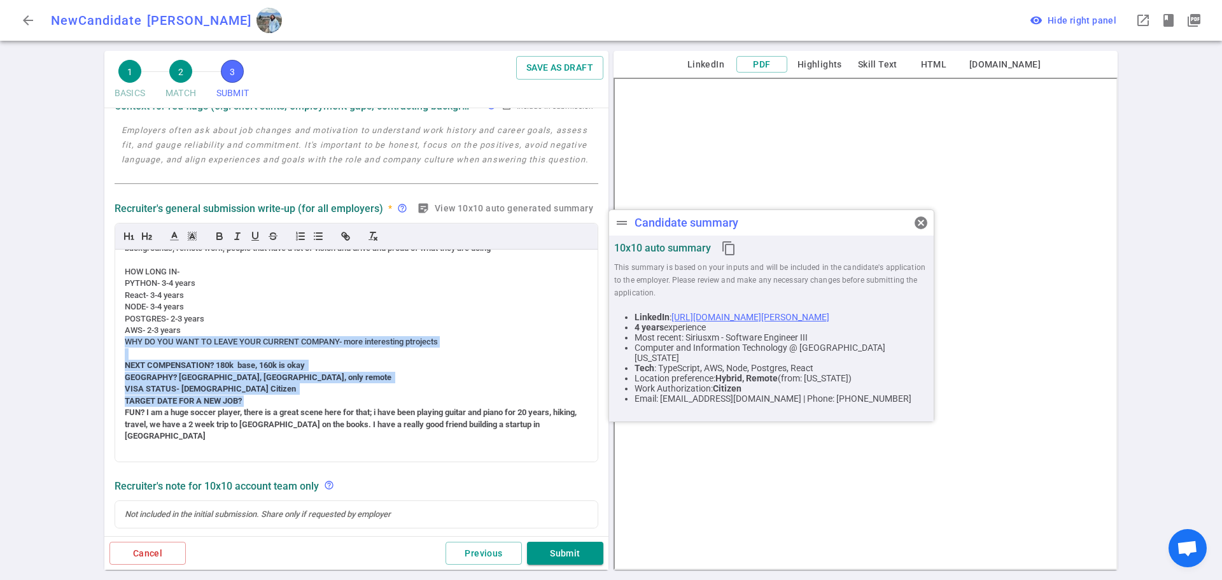
drag, startPoint x: 262, startPoint y: 415, endPoint x: 106, endPoint y: 354, distance: 166.9
click at [106, 354] on div "SUBMIT Roles and jobs applying, recruiter submission note, recruiter's email, l…" at bounding box center [356, 520] width 504 height 1130
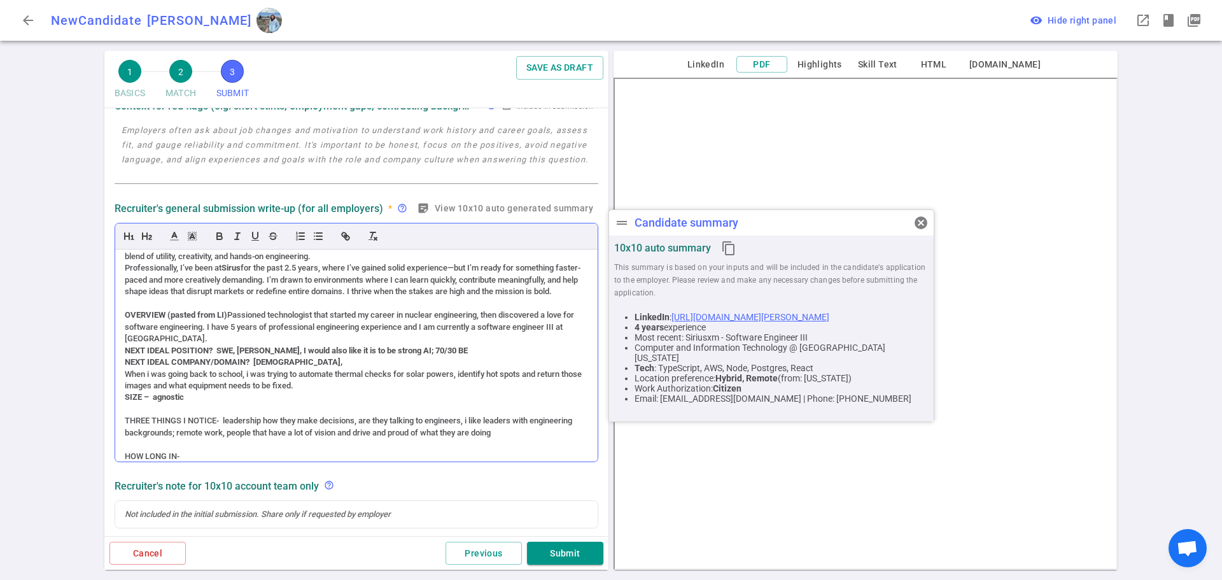
scroll to position [122, 0]
drag, startPoint x: 328, startPoint y: 398, endPoint x: 127, endPoint y: 388, distance: 201.4
click at [126, 386] on div "When i was going back to school, i was trying to automate thermal checks for so…" at bounding box center [356, 382] width 463 height 24
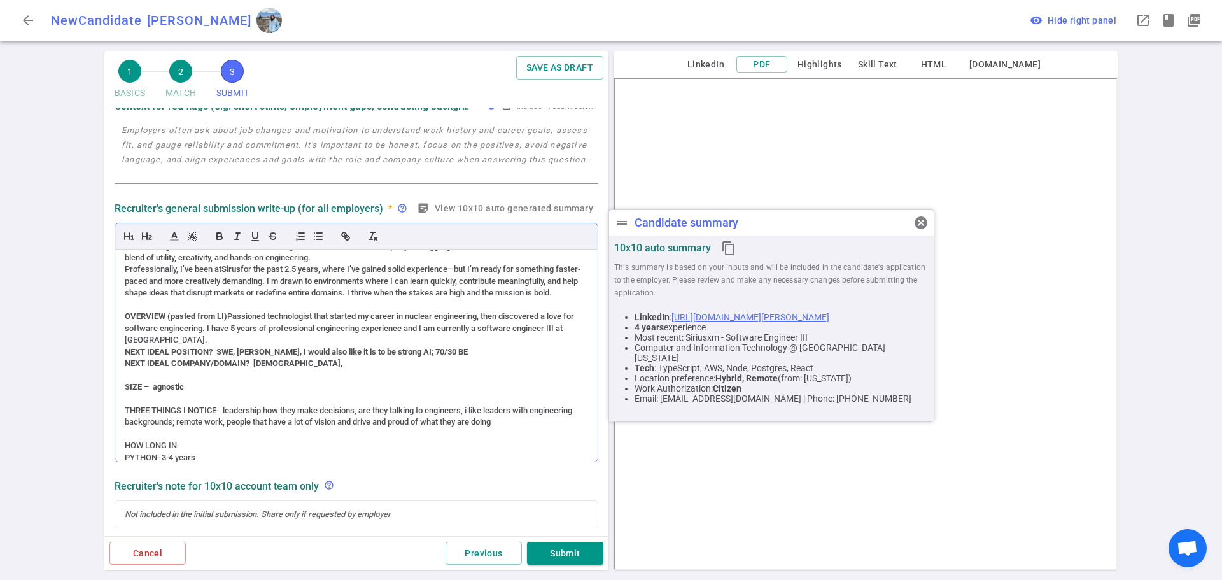
click at [122, 377] on div "8-21-25 INTAKE OF NATHANIEL TRICARICO (ACCENT) PERSONALITY – (no accent) very a…" at bounding box center [356, 356] width 482 height 212
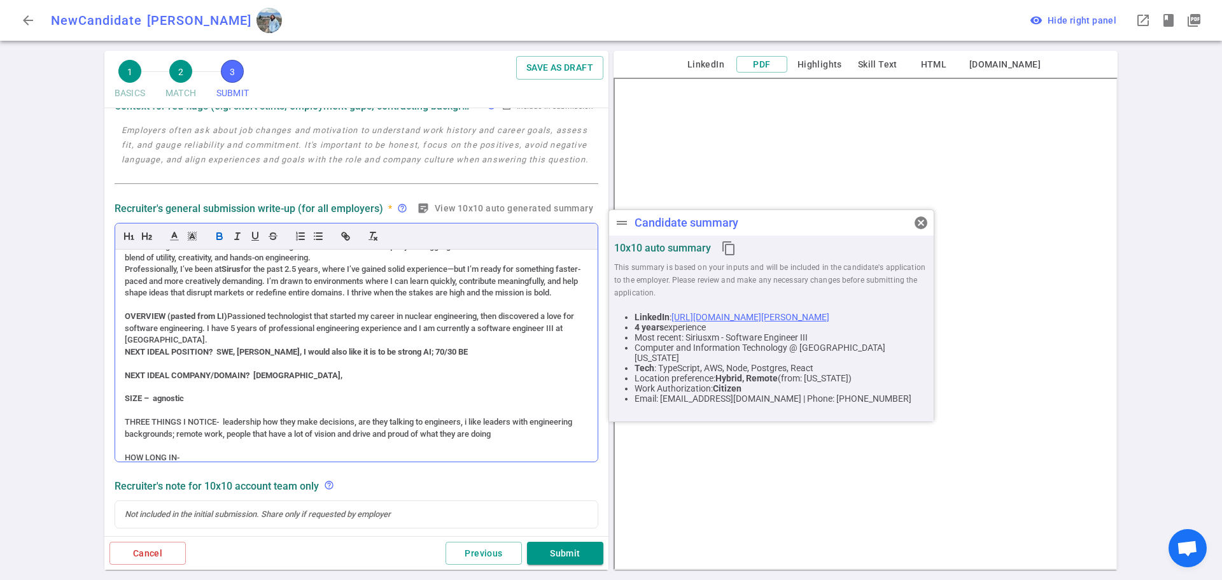
click at [123, 362] on div "8-21-25 INTAKE OF NATHANIEL TRICARICO (ACCENT) PERSONALITY – (no accent) very a…" at bounding box center [356, 356] width 482 height 212
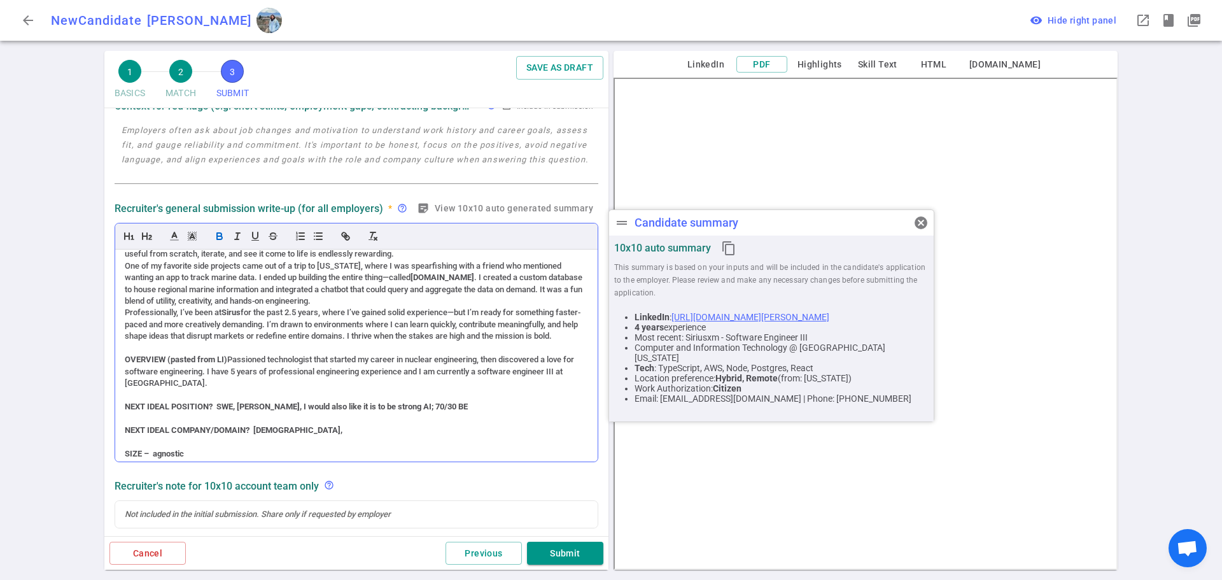
scroll to position [59, 0]
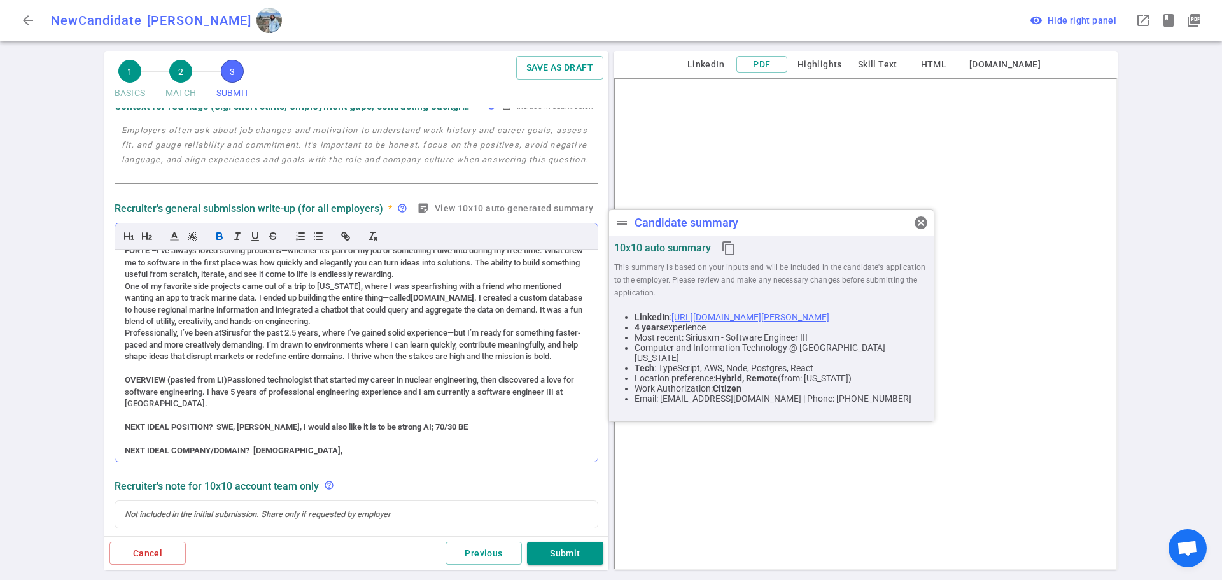
click at [125, 332] on div "Professionally, I’ve been at Sirus for the past 2.5 years, where I’ve gained so…" at bounding box center [356, 344] width 463 height 35
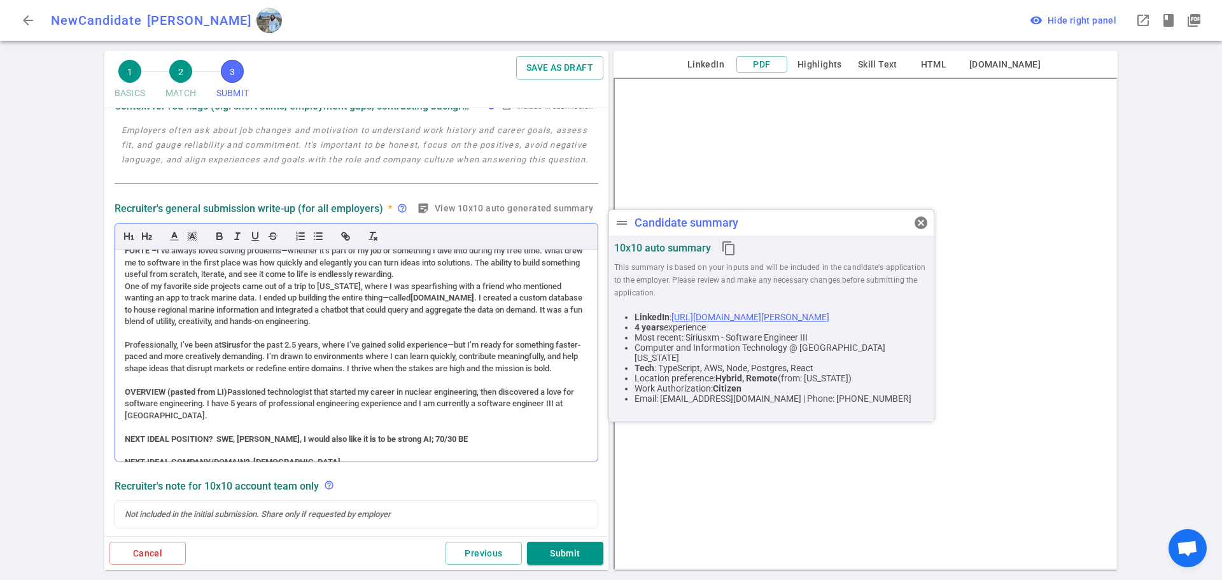
click at [125, 285] on div "One of my favorite side projects came out of a trip to Puerto Rico, where I was…" at bounding box center [356, 304] width 463 height 47
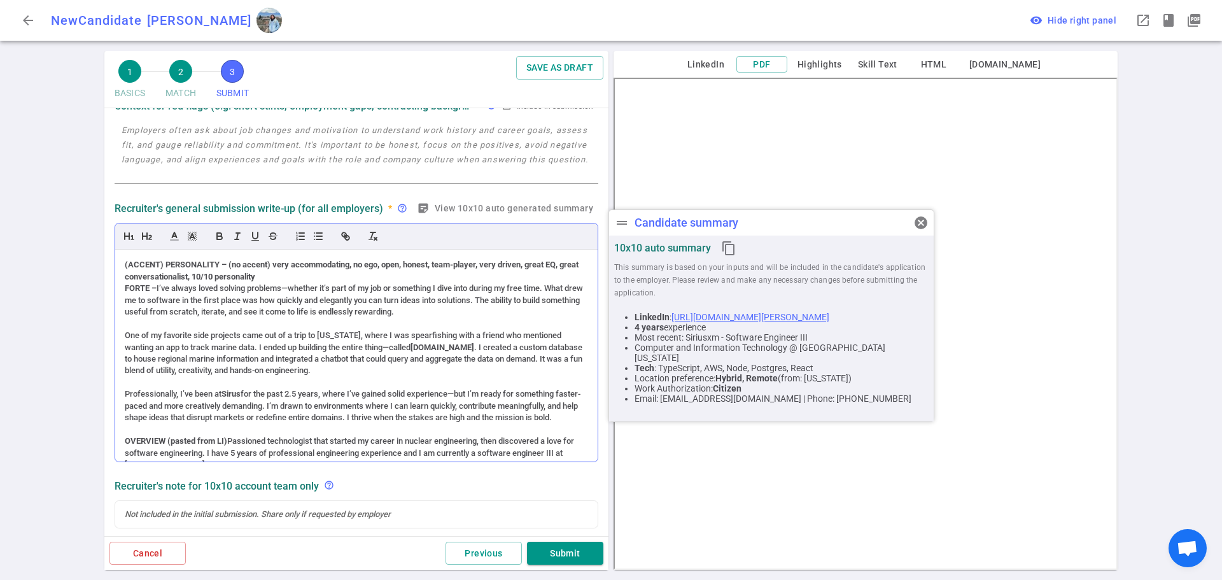
scroll to position [0, 0]
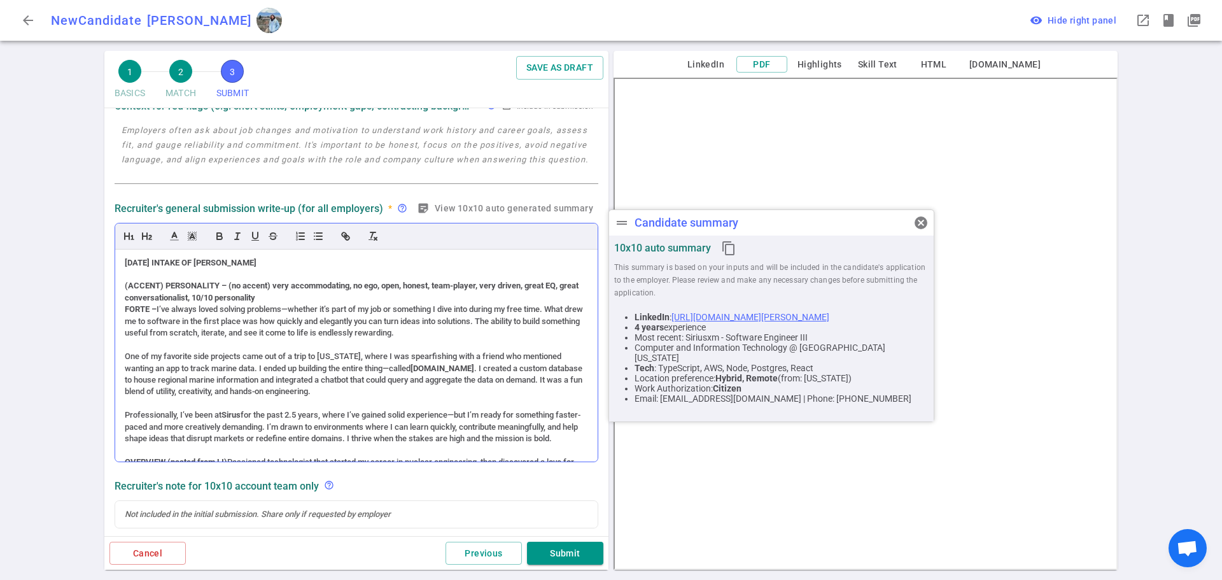
click at [122, 308] on div "8-21-25 INTAKE OF NATHANIEL TRICARICO (ACCENT) PERSONALITY – (no accent) very a…" at bounding box center [356, 356] width 482 height 212
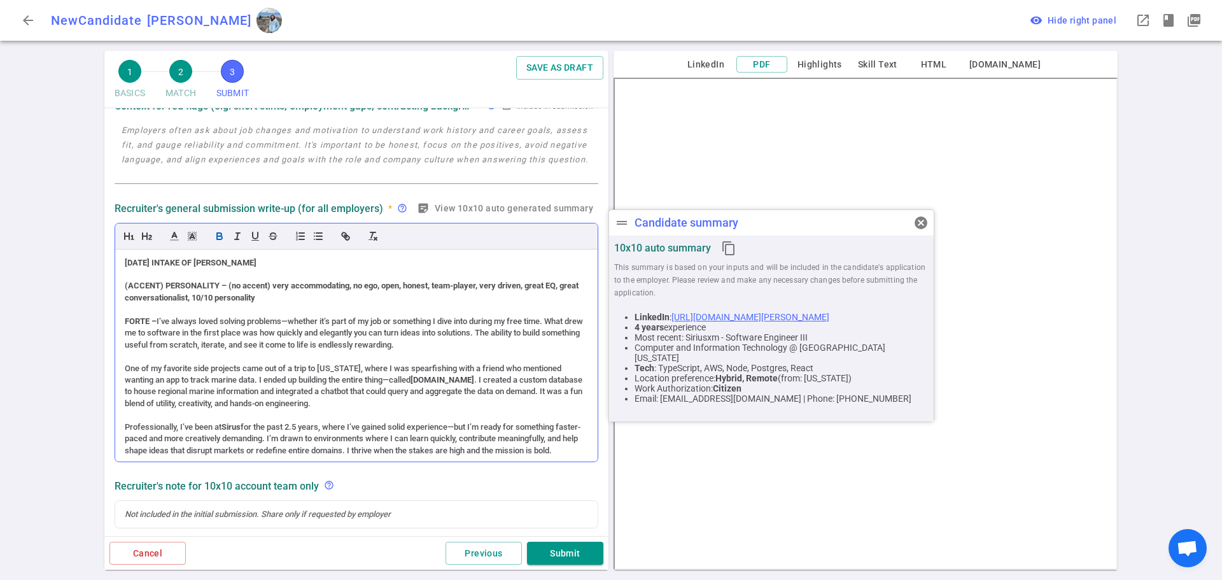
scroll to position [90, 0]
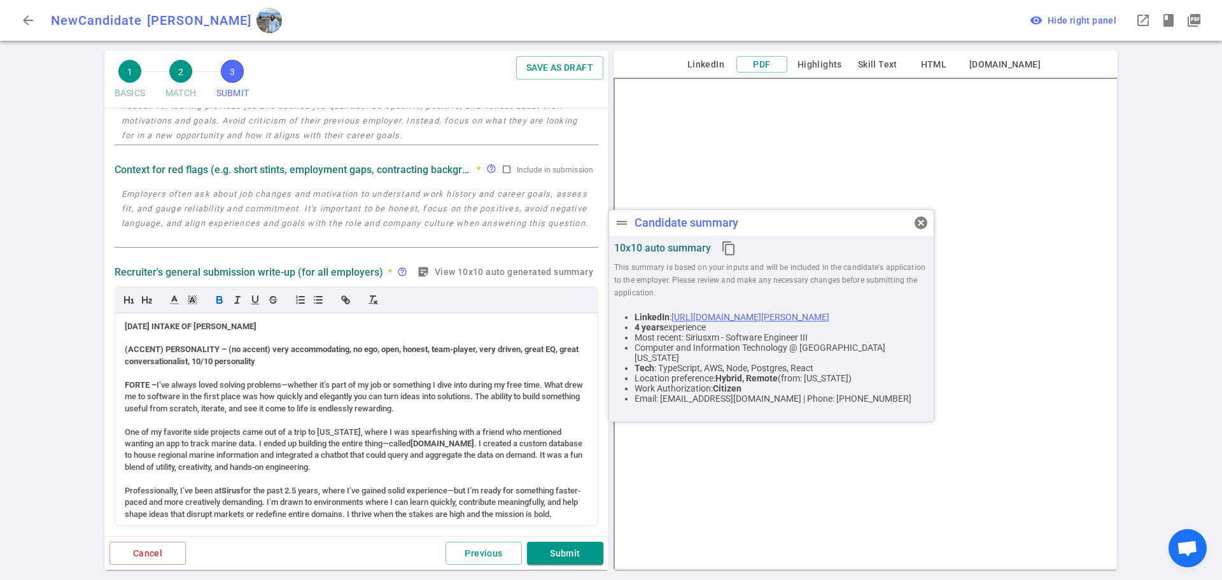
drag, startPoint x: 286, startPoint y: 327, endPoint x: 113, endPoint y: 329, distance: 173.1
click at [113, 329] on div "Recruiter's general submission write-up (for all employers) * help_outline stic…" at bounding box center [356, 394] width 494 height 268
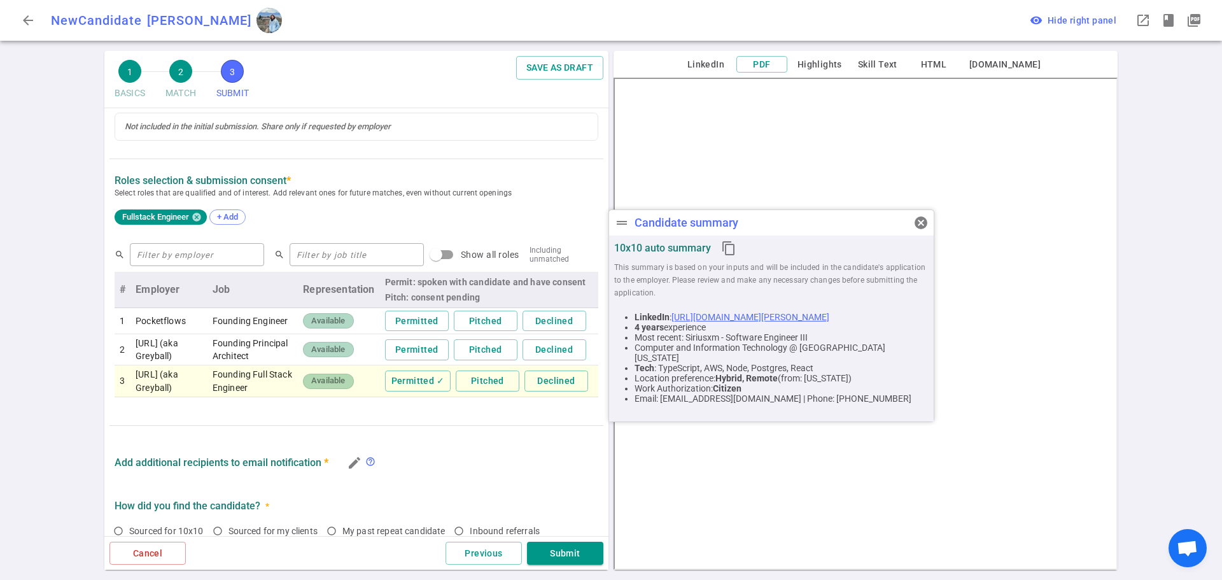
scroll to position [720, 0]
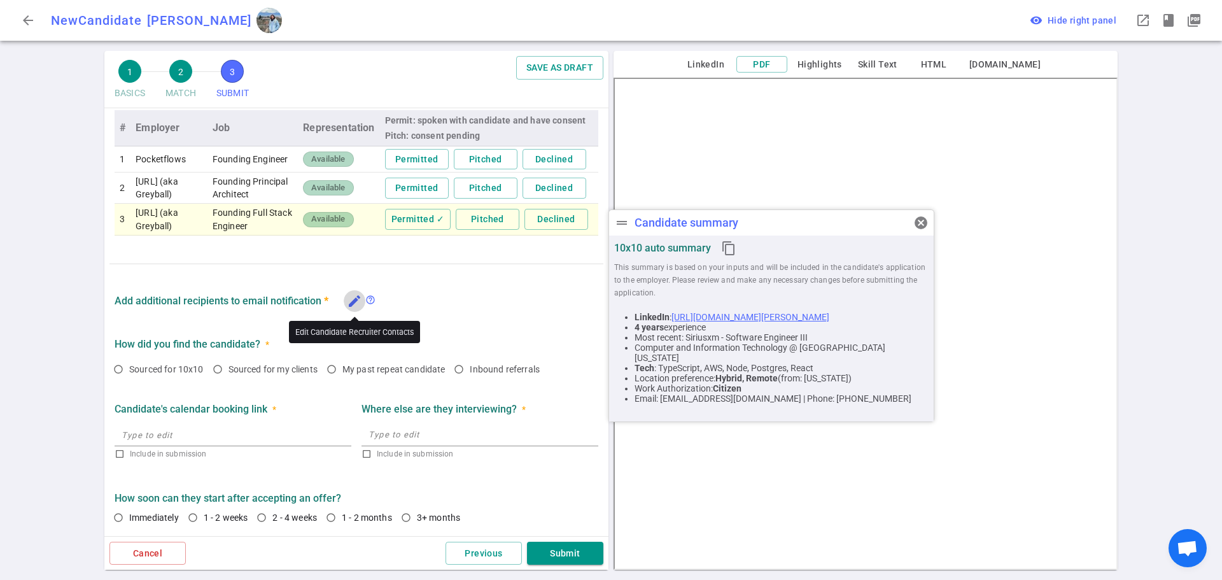
click at [349, 306] on icon "edit" at bounding box center [354, 300] width 15 height 15
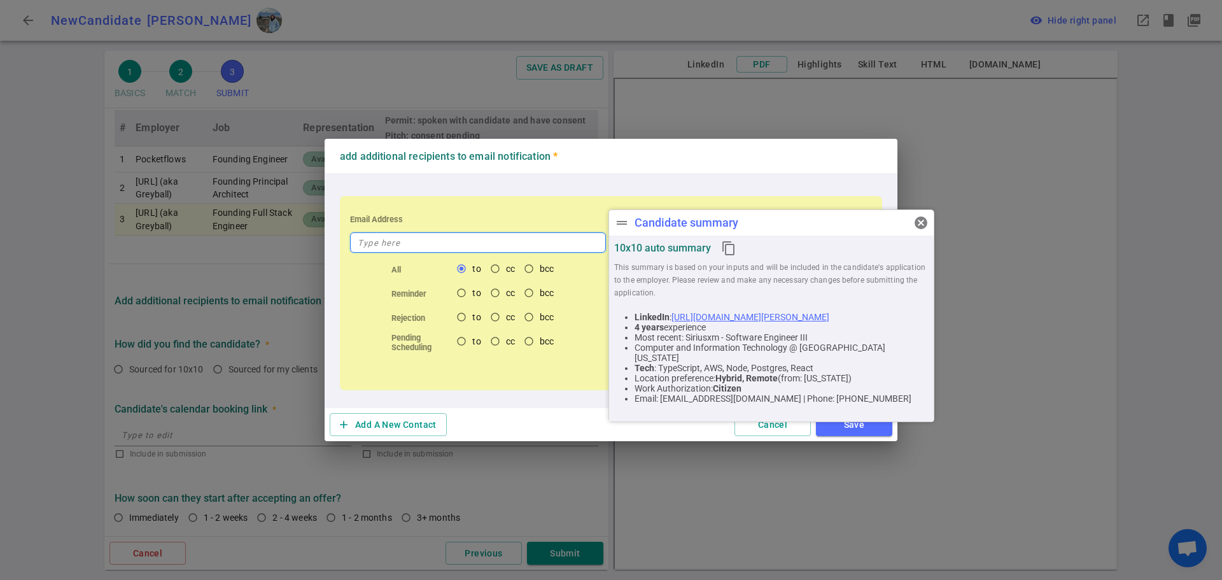
click at [400, 243] on input "text" at bounding box center [478, 242] width 256 height 20
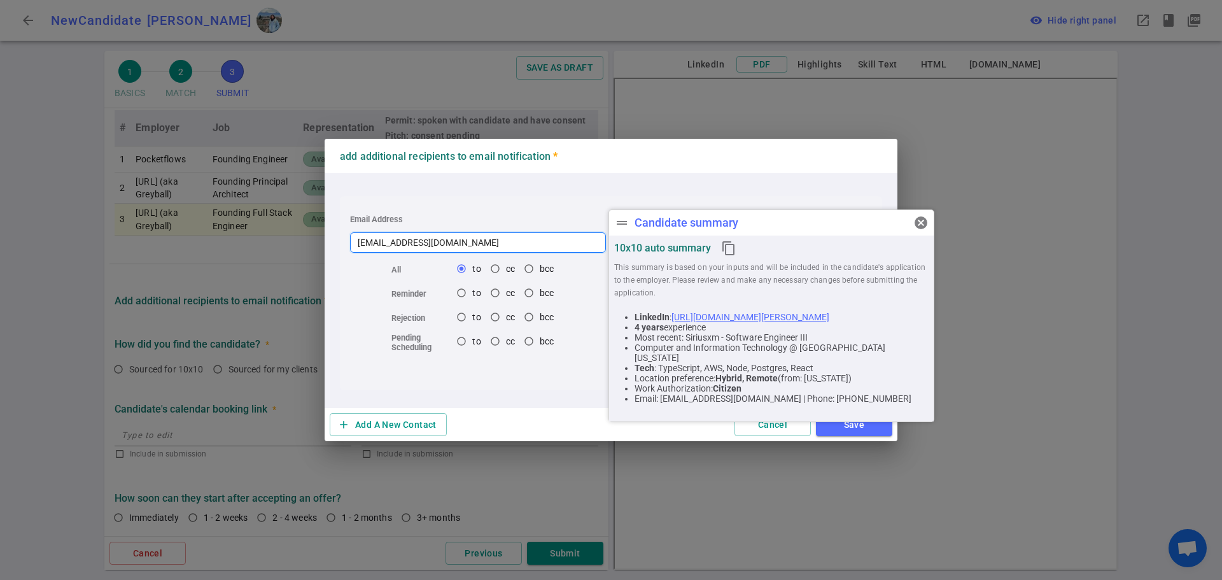
type input "[EMAIL_ADDRESS][DOMAIN_NAME]"
click at [923, 223] on span "cancel" at bounding box center [920, 222] width 15 height 15
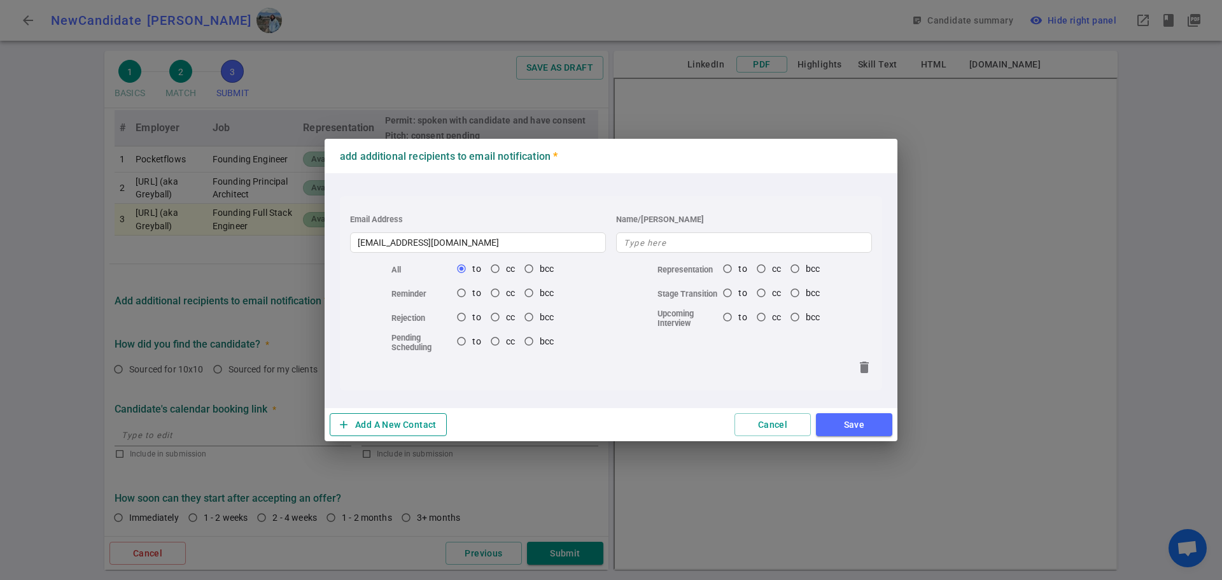
click at [418, 429] on button "add Add A New Contact" at bounding box center [388, 425] width 117 height 24
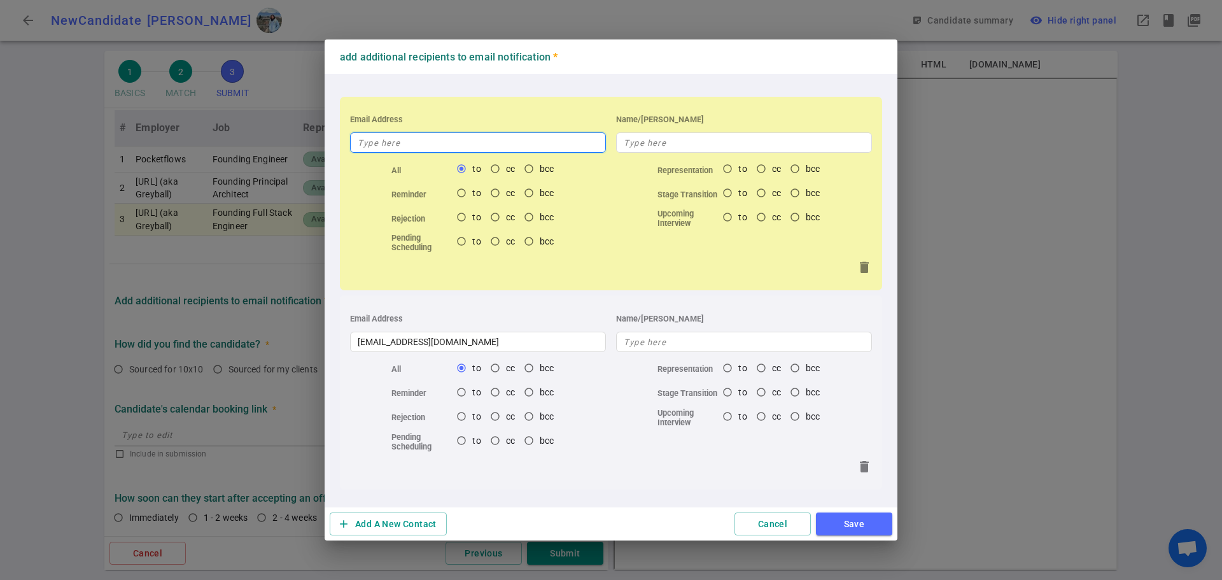
click at [398, 142] on input "text" at bounding box center [478, 142] width 256 height 20
type input "a"
radio input "true"
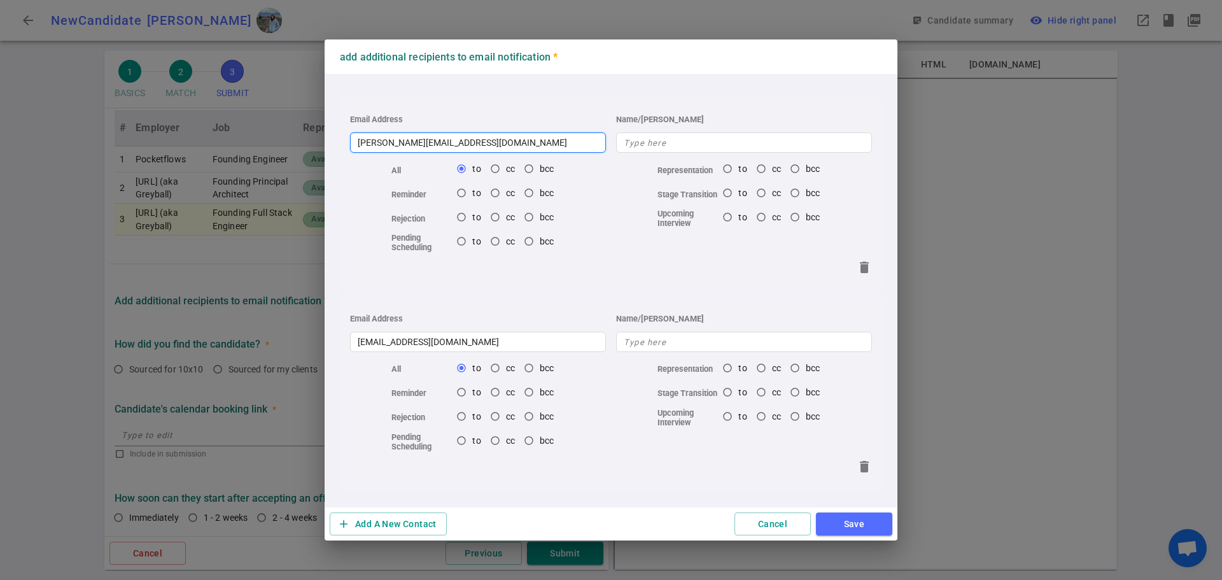
type input "anita@terransys.com"
radio input "true"
click at [861, 523] on button "Save" at bounding box center [854, 524] width 76 height 24
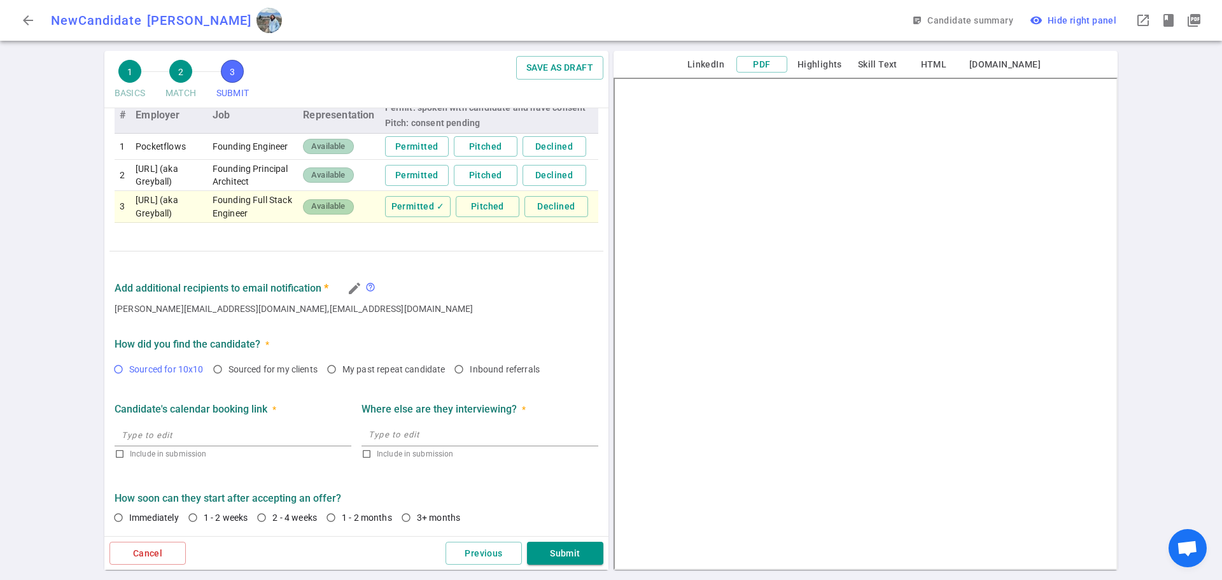
click at [118, 376] on input "Sourced for 10x10" at bounding box center [119, 369] width 22 height 22
radio input "true"
click at [191, 521] on input "1 - 2 weeks" at bounding box center [193, 518] width 22 height 22
radio input "true"
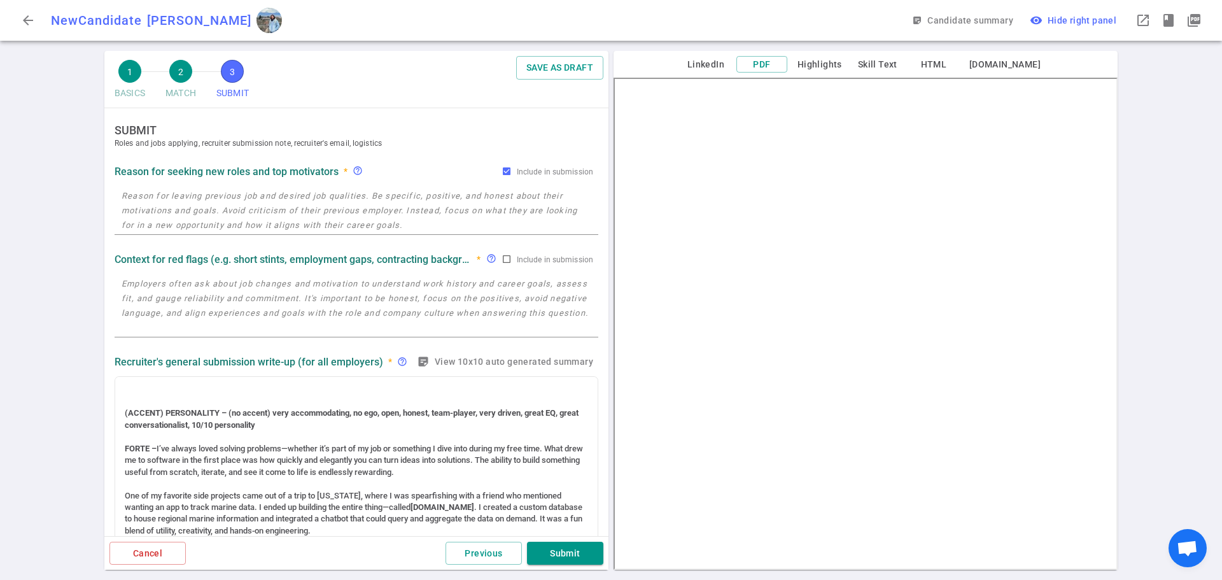
scroll to position [318, 0]
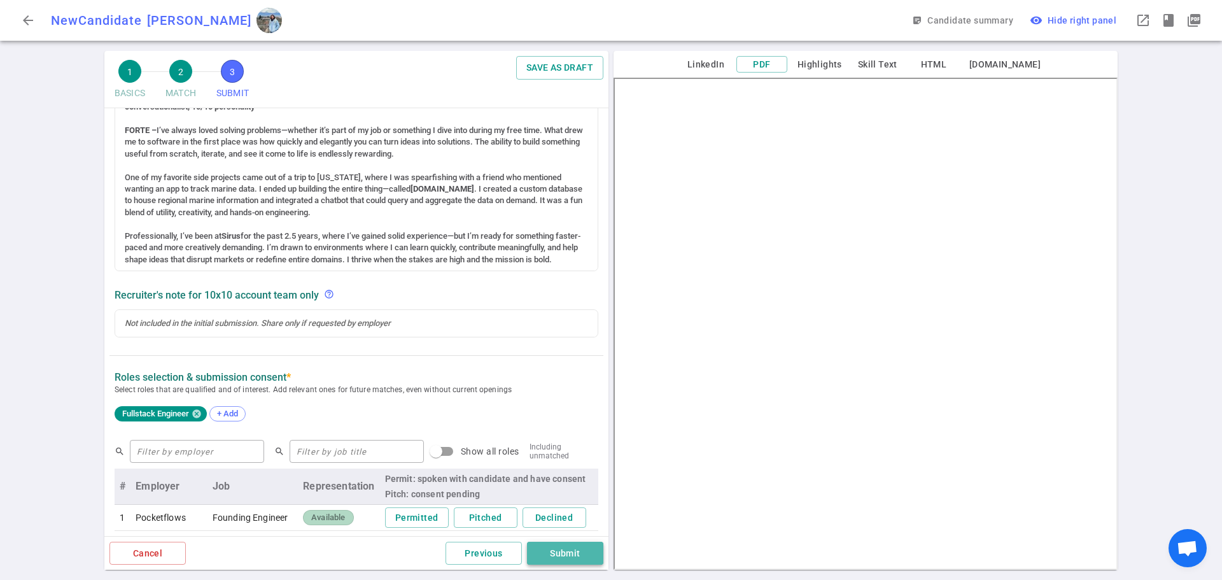
click at [565, 549] on button "Submit" at bounding box center [565, 554] width 76 height 24
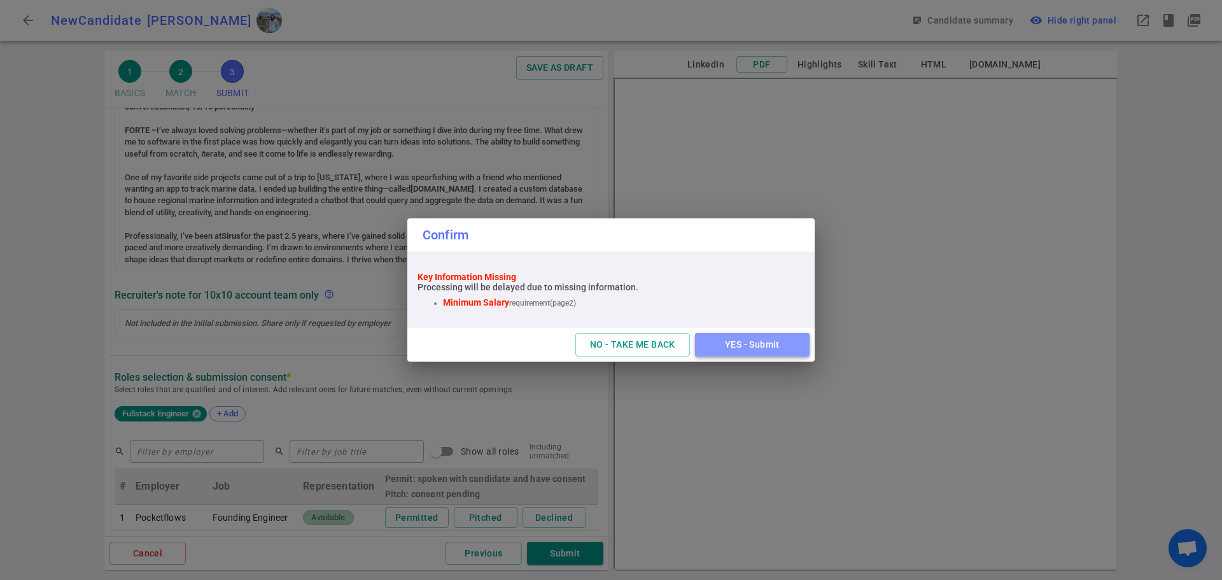
click at [740, 339] on button "YES - Submit" at bounding box center [752, 345] width 115 height 24
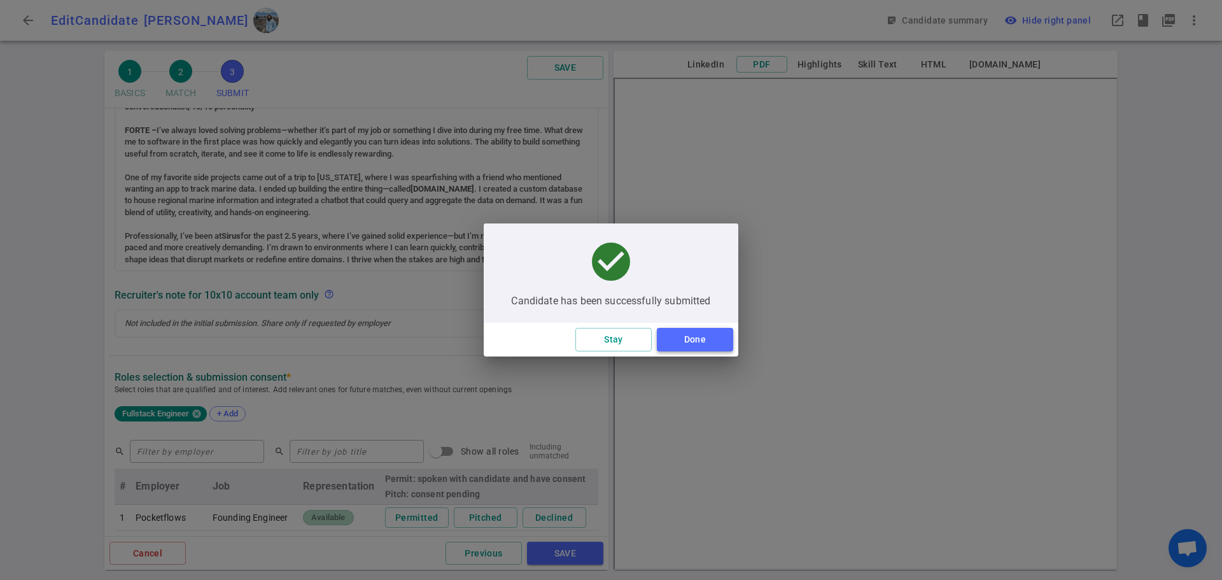
click at [697, 339] on button "Done" at bounding box center [695, 340] width 76 height 24
